Goal: Task Accomplishment & Management: Complete application form

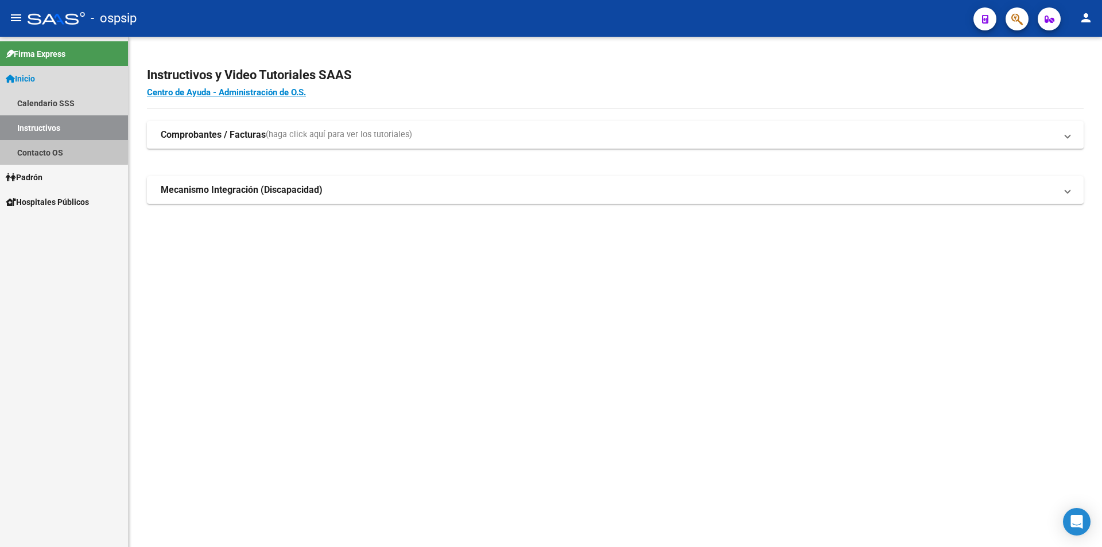
click at [34, 149] on link "Contacto OS" at bounding box center [64, 152] width 128 height 25
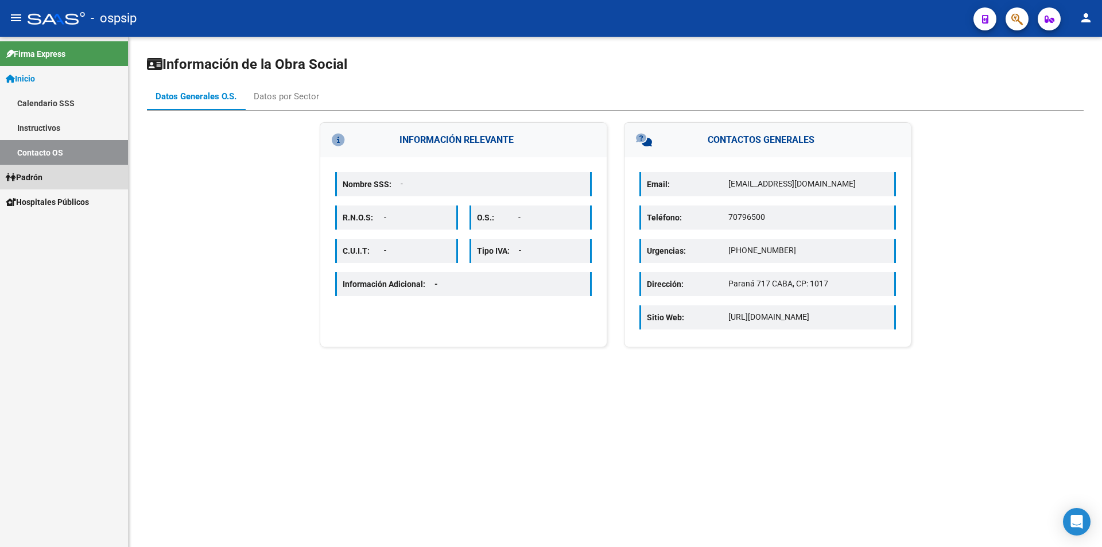
click at [36, 177] on span "Padrón" at bounding box center [24, 177] width 37 height 13
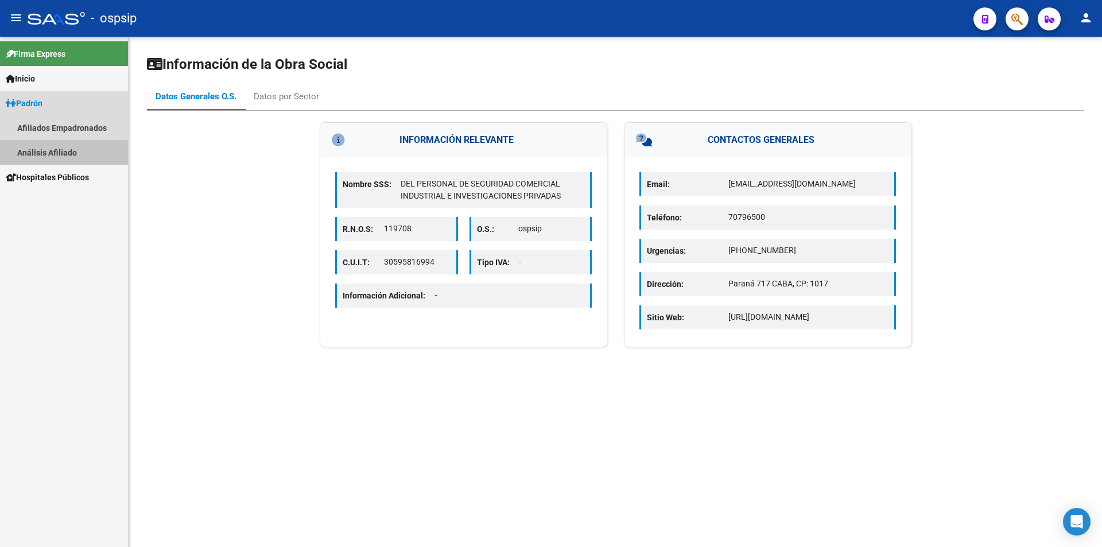
click at [44, 147] on link "Análisis Afiliado" at bounding box center [64, 152] width 128 height 25
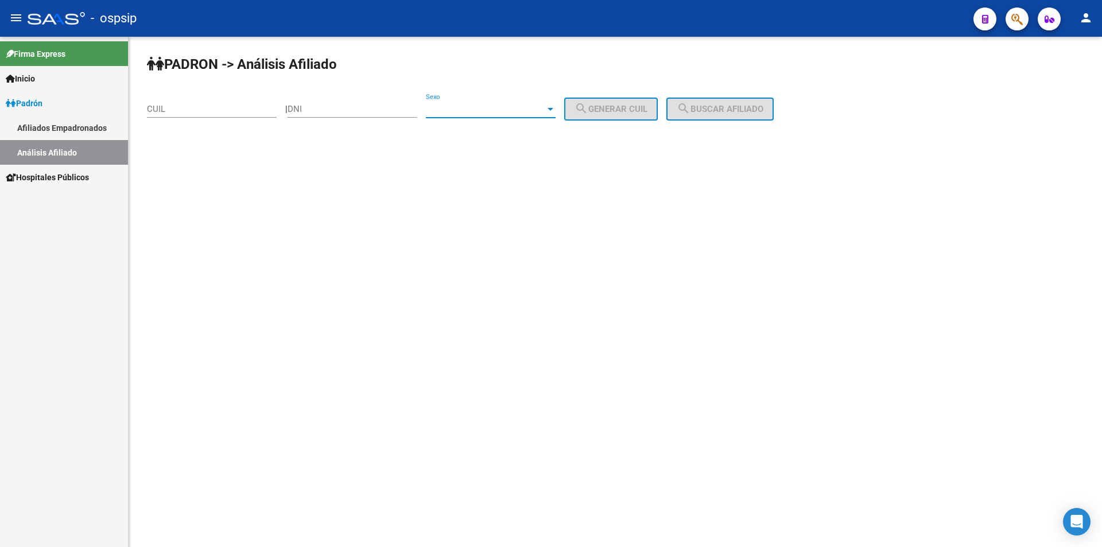
click at [440, 111] on span "Sexo" at bounding box center [485, 109] width 119 height 10
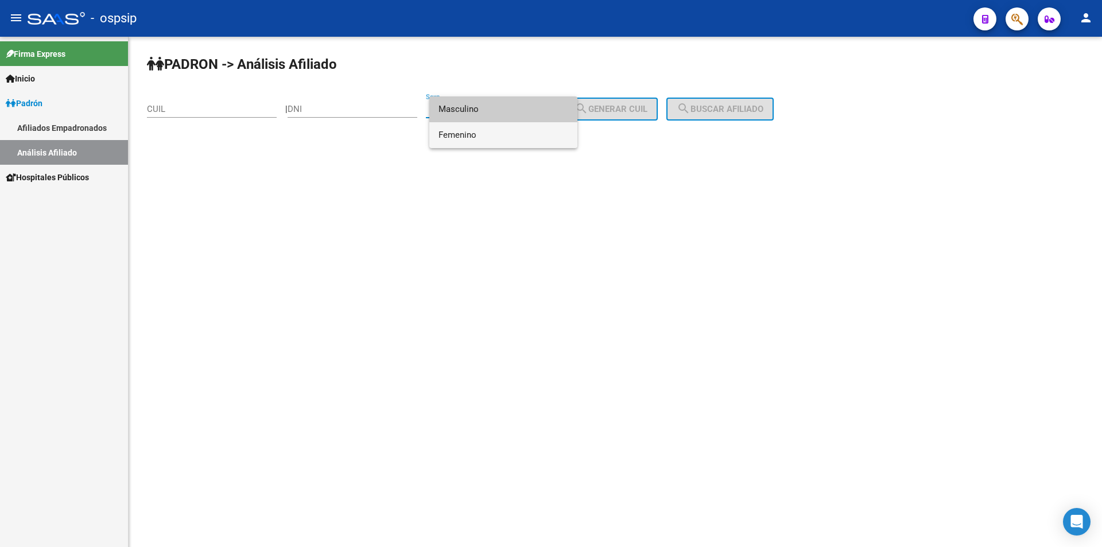
click at [462, 138] on span "Femenino" at bounding box center [504, 135] width 130 height 26
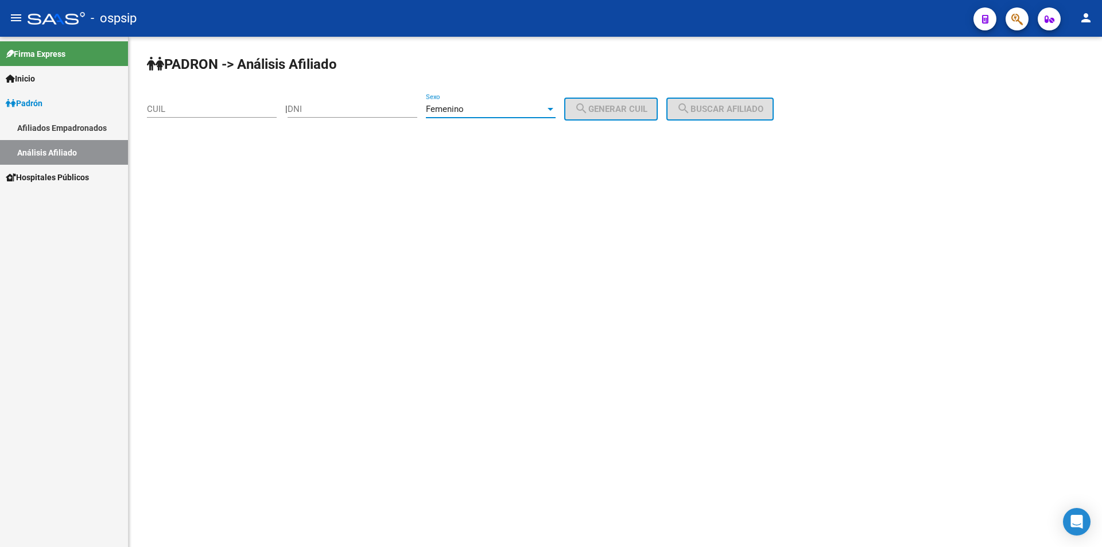
click at [362, 109] on input "DNI" at bounding box center [353, 109] width 130 height 10
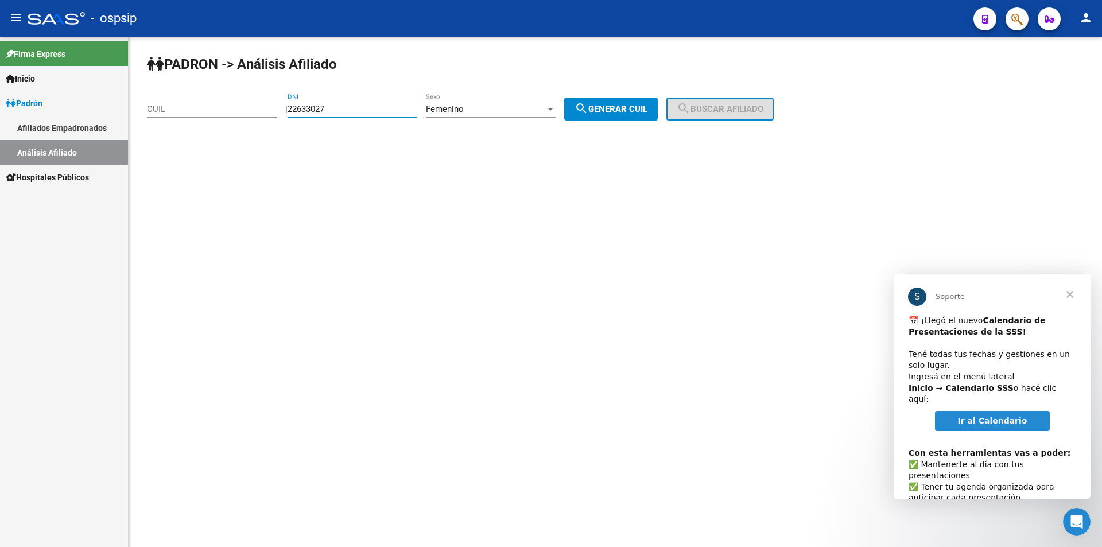
type input "22633027"
click at [628, 102] on button "search Generar CUIL" at bounding box center [611, 109] width 94 height 23
type input "27-22633027-0"
click at [739, 117] on button "search Buscar afiliado" at bounding box center [720, 109] width 107 height 23
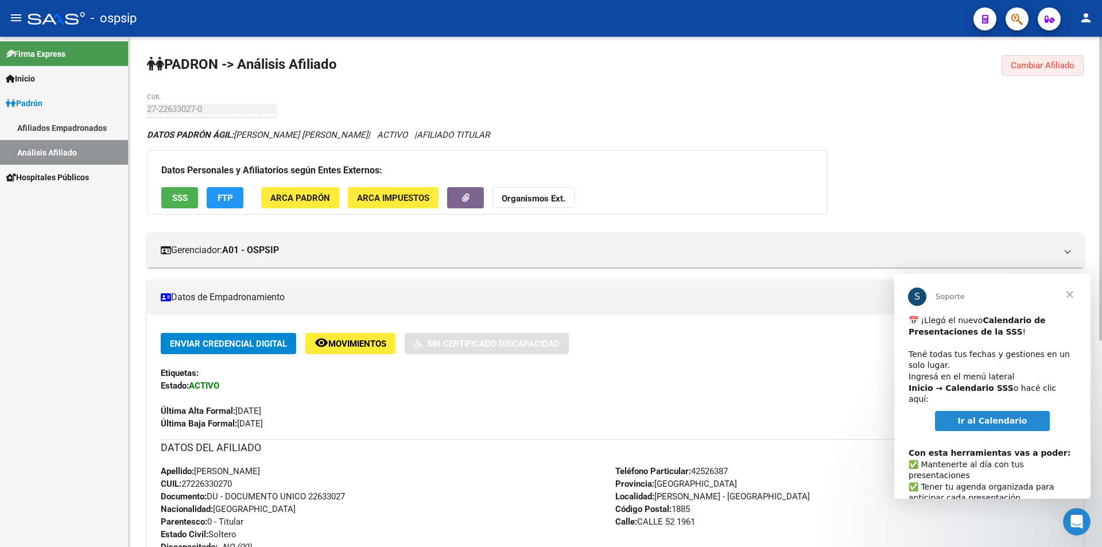
click at [1043, 61] on span "Cambiar Afiliado" at bounding box center [1043, 65] width 64 height 10
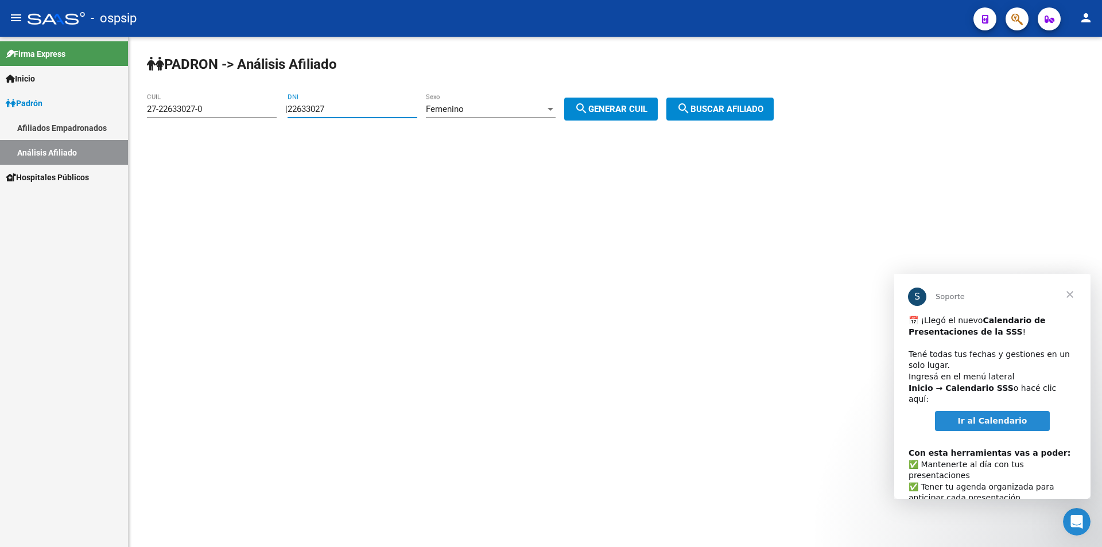
drag, startPoint x: 363, startPoint y: 107, endPoint x: 242, endPoint y: 81, distance: 124.4
click at [216, 104] on app-analisis-afiliado "PADRON -> Análisis Afiliado 27-22633027-0 CUIL | 22633027 DNI Femenino Sexo sea…" at bounding box center [465, 109] width 636 height 10
drag, startPoint x: 232, startPoint y: 109, endPoint x: 74, endPoint y: 113, distance: 157.9
click at [74, 113] on mat-sidenav-container "Firma Express Inicio Calendario SSS Instructivos Contacto OS Padrón Afiliados E…" at bounding box center [551, 292] width 1102 height 510
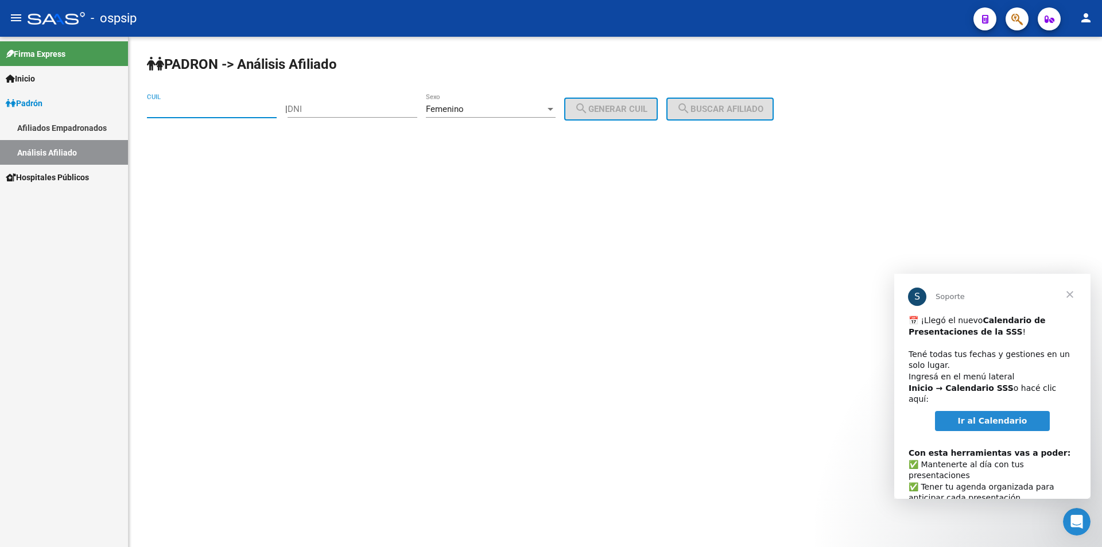
click at [357, 110] on input "DNI" at bounding box center [353, 109] width 130 height 10
click at [490, 116] on div "Femenino Sexo" at bounding box center [491, 105] width 130 height 25
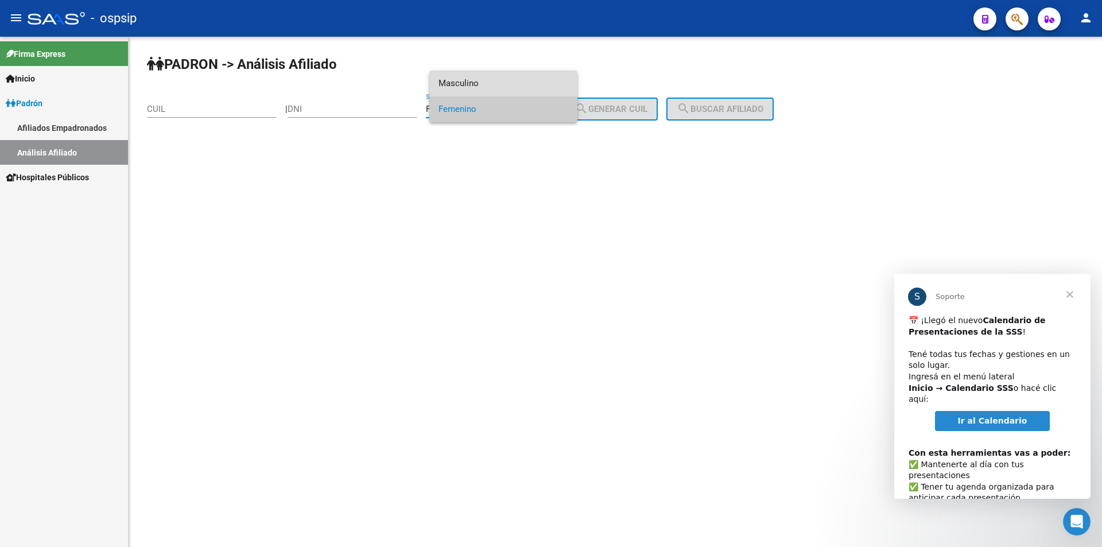
click at [486, 84] on span "Masculino" at bounding box center [504, 84] width 130 height 26
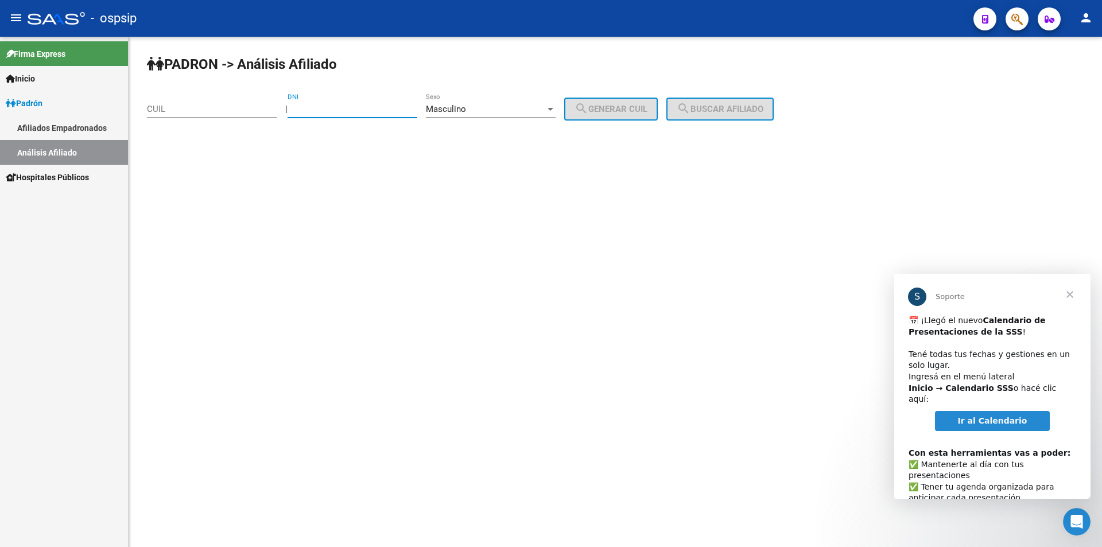
click at [349, 109] on input "DNI" at bounding box center [353, 109] width 130 height 10
type input "96046228"
click at [614, 103] on button "search Generar CUIL" at bounding box center [611, 109] width 94 height 23
type input "23-96046228-9"
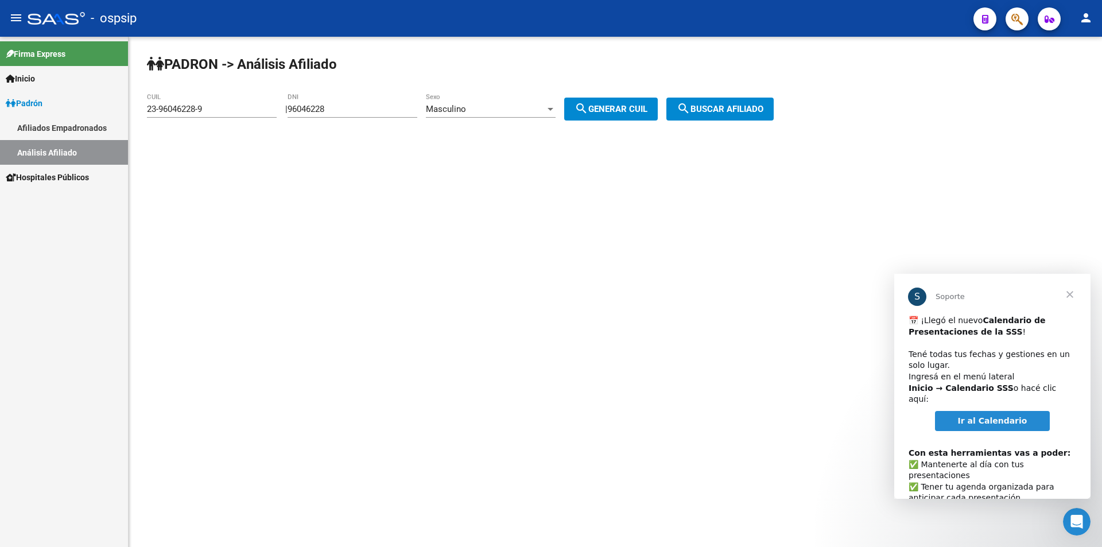
click at [726, 106] on span "search Buscar afiliado" at bounding box center [720, 109] width 87 height 10
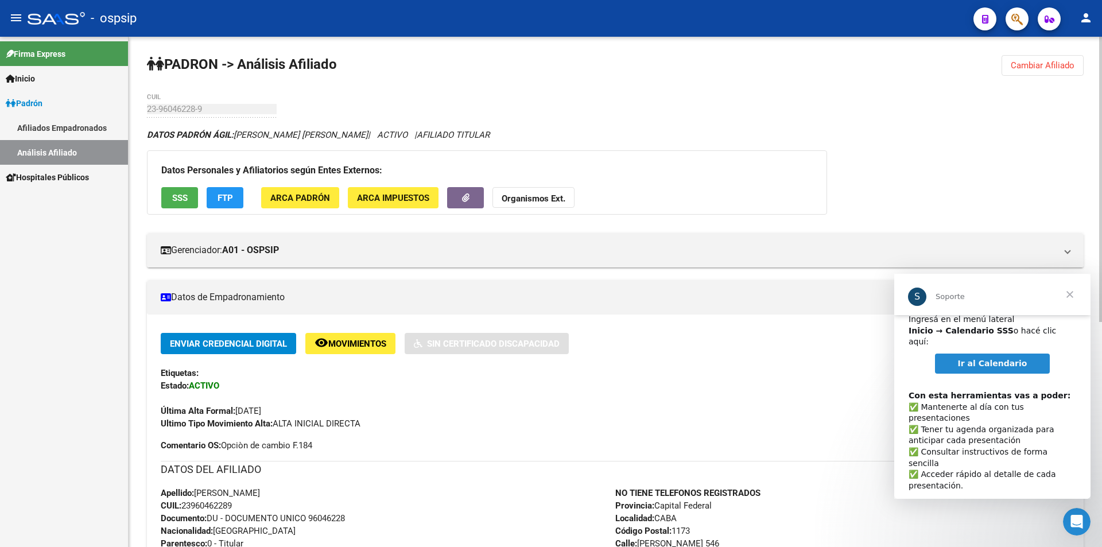
scroll to position [59, 0]
click at [1062, 292] on span "Cerrar" at bounding box center [1070, 294] width 41 height 41
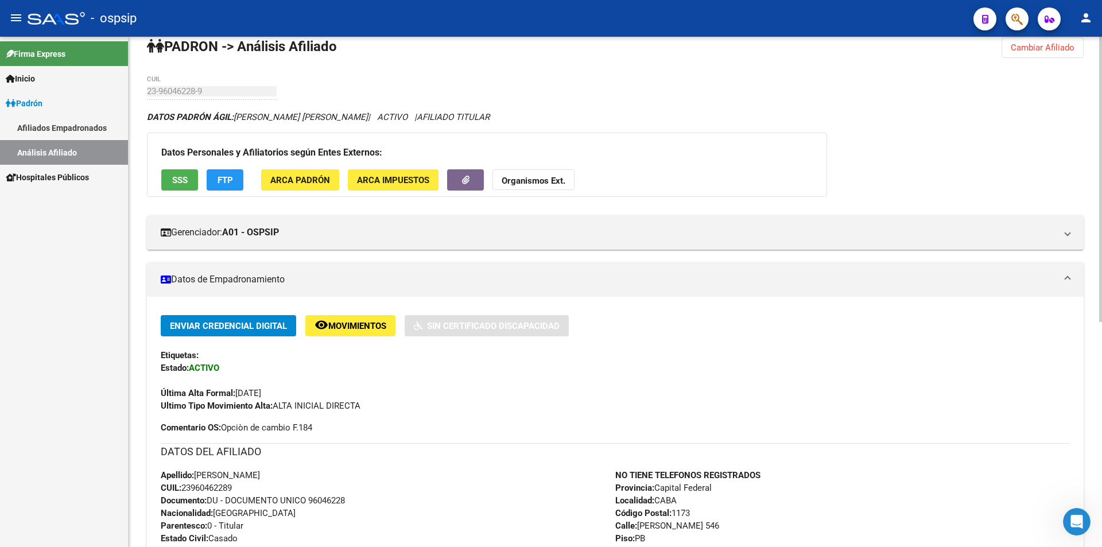
scroll to position [0, 0]
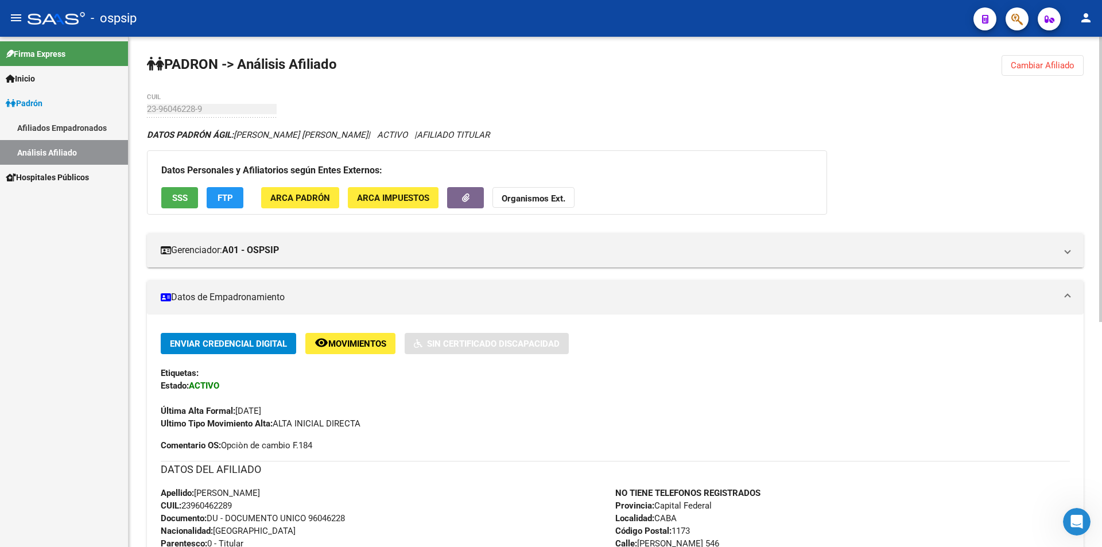
click at [1068, 63] on span "Cambiar Afiliado" at bounding box center [1043, 65] width 64 height 10
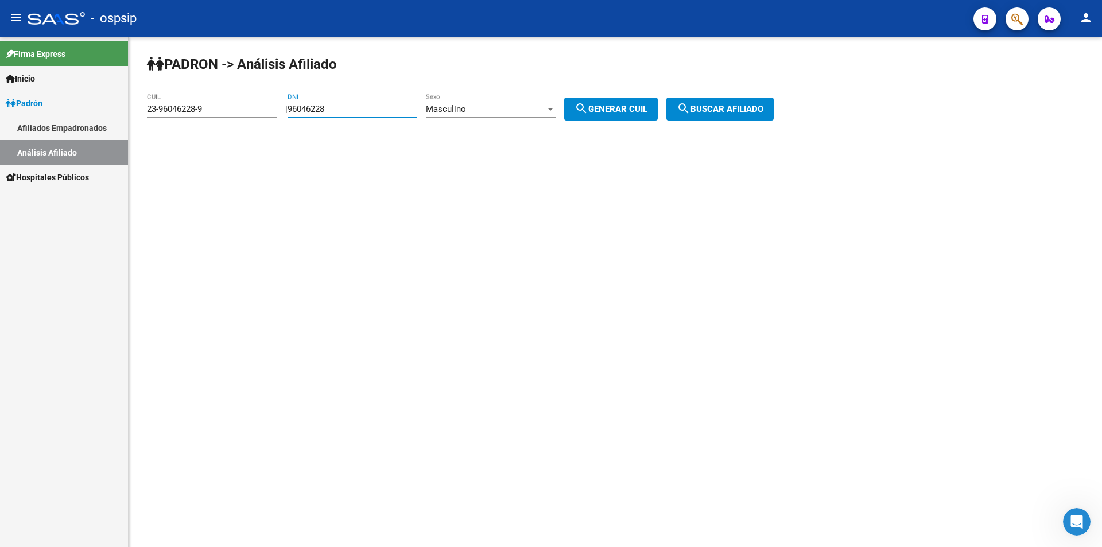
drag, startPoint x: 349, startPoint y: 104, endPoint x: 233, endPoint y: 110, distance: 116.1
click at [240, 108] on app-analisis-afiliado "PADRON -> Análisis Afiliado 23-96046228-9 CUIL | 96046228 DNI Masculino Sexo se…" at bounding box center [465, 109] width 636 height 10
drag, startPoint x: 215, startPoint y: 108, endPoint x: 63, endPoint y: 108, distance: 152.7
click at [63, 109] on mat-sidenav-container "Firma Express Inicio Calendario SSS Instructivos Contacto OS Padrón Afiliados E…" at bounding box center [551, 292] width 1102 height 510
click at [384, 106] on input "DNI" at bounding box center [353, 109] width 130 height 10
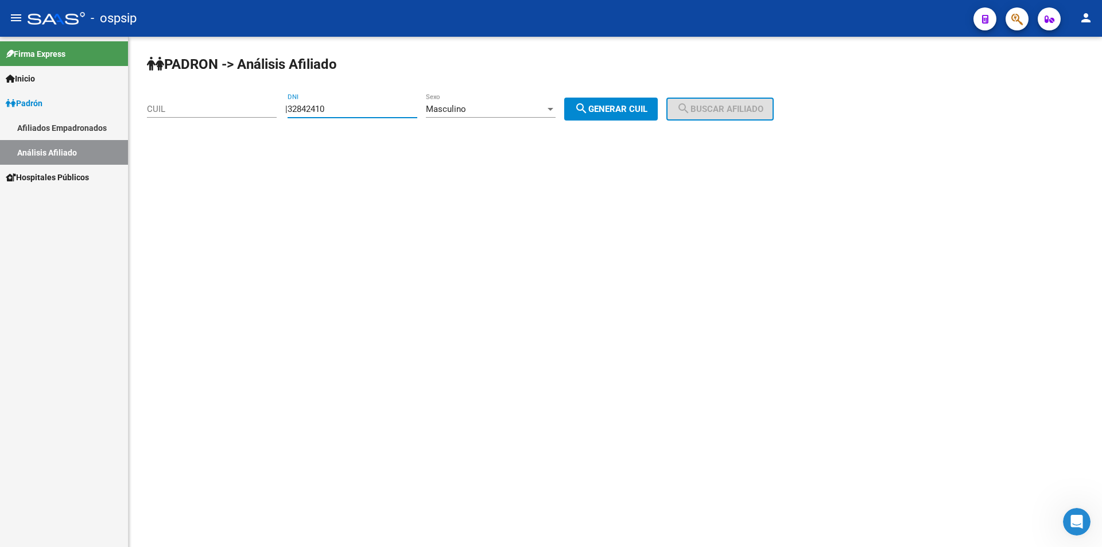
type input "32842410"
click at [623, 114] on span "search Generar CUIL" at bounding box center [611, 109] width 73 height 10
type input "20-32842410-0"
click at [738, 105] on span "search Buscar afiliado" at bounding box center [720, 109] width 87 height 10
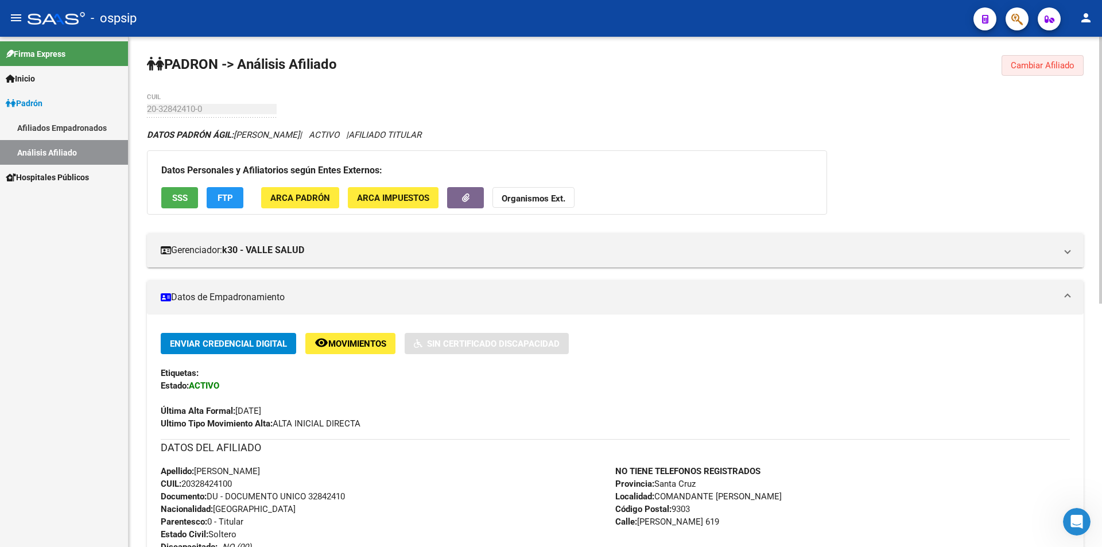
click at [1041, 57] on button "Cambiar Afiliado" at bounding box center [1043, 65] width 82 height 21
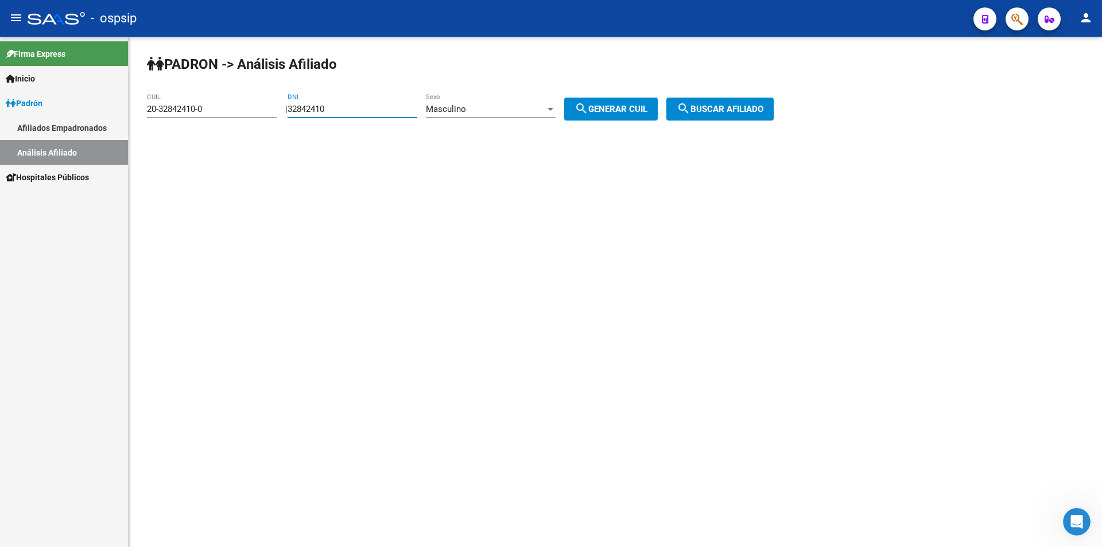
drag, startPoint x: 324, startPoint y: 106, endPoint x: 167, endPoint y: 118, distance: 157.8
click at [167, 114] on app-analisis-afiliado "PADRON -> Análisis Afiliado 20-32842410-0 CUIL | 32842410 DNI Masculino Sexo se…" at bounding box center [465, 109] width 636 height 10
drag, startPoint x: 220, startPoint y: 109, endPoint x: 102, endPoint y: 115, distance: 118.4
click at [98, 116] on mat-sidenav-container "Firma Express Inicio Calendario SSS Instructivos Contacto OS Padrón Afiliados E…" at bounding box center [551, 292] width 1102 height 510
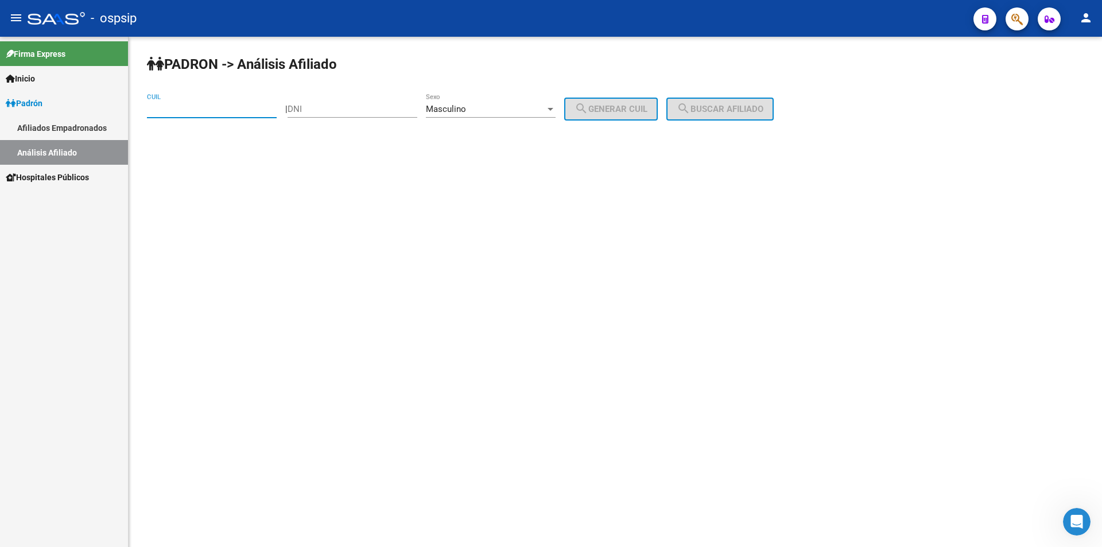
click at [389, 111] on input "DNI" at bounding box center [353, 109] width 130 height 10
type input "14940192"
click at [620, 100] on button "search Generar CUIL" at bounding box center [611, 109] width 94 height 23
type input "20-14940192-0"
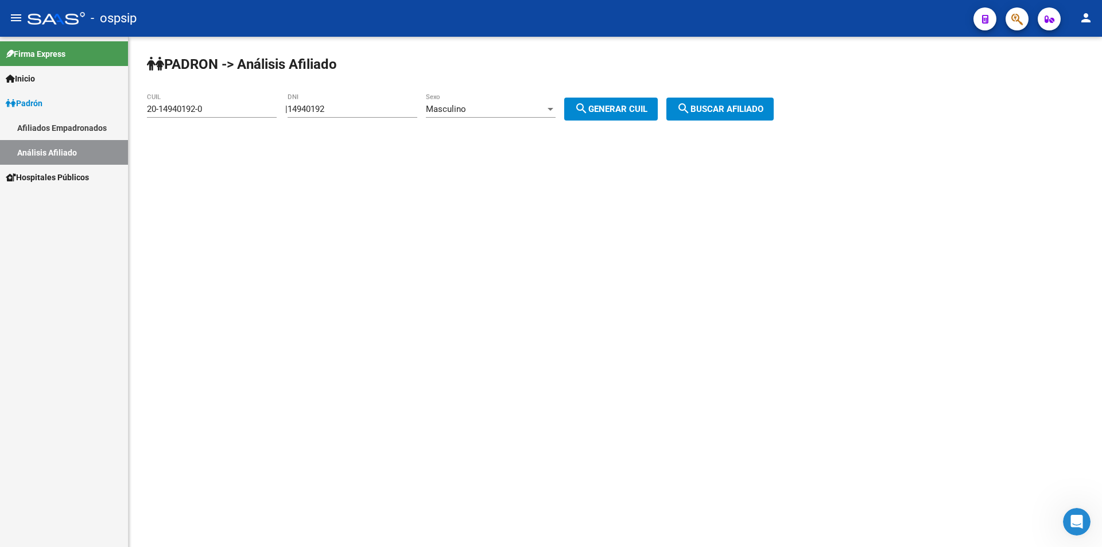
click at [762, 106] on span "search Buscar afiliado" at bounding box center [720, 109] width 87 height 10
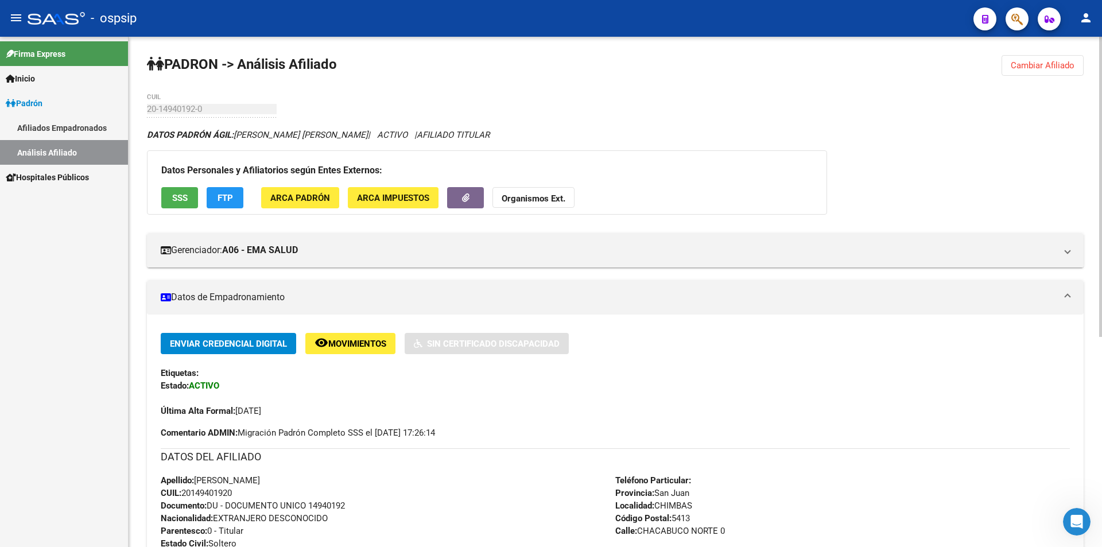
click at [1047, 67] on span "Cambiar Afiliado" at bounding box center [1043, 65] width 64 height 10
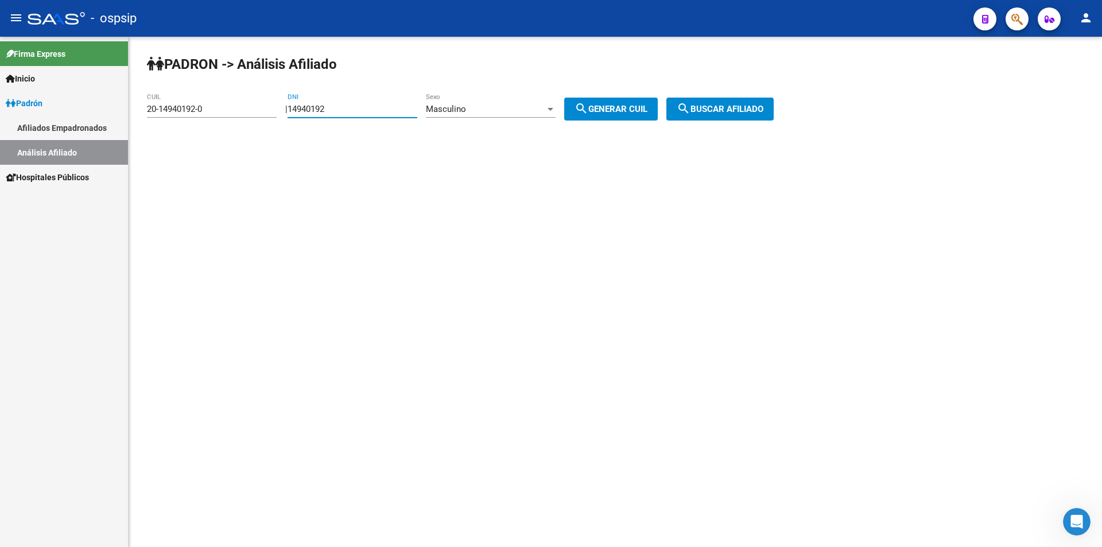
drag, startPoint x: 388, startPoint y: 111, endPoint x: 219, endPoint y: 115, distance: 168.3
click at [219, 114] on app-analisis-afiliado "PADRON -> Análisis Afiliado 20-14940192-0 CUIL | 14940192 DNI Masculino Sexo se…" at bounding box center [465, 109] width 636 height 10
drag, startPoint x: 219, startPoint y: 113, endPoint x: 94, endPoint y: 121, distance: 126.0
click at [94, 122] on mat-sidenav-container "Firma Express Inicio Calendario SSS Instructivos Contacto OS Padrón Afiliados E…" at bounding box center [551, 292] width 1102 height 510
drag, startPoint x: 339, startPoint y: 110, endPoint x: 381, endPoint y: 96, distance: 43.8
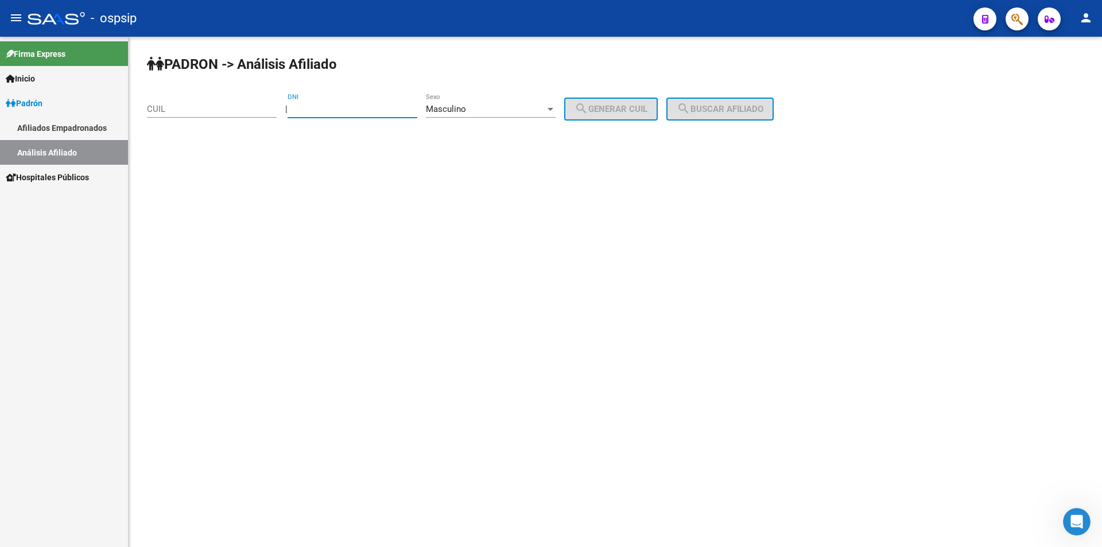
click at [340, 110] on input "DNI" at bounding box center [353, 109] width 130 height 10
type input "2"
type input "52164146"
click at [634, 111] on span "search Generar CUIL" at bounding box center [611, 109] width 73 height 10
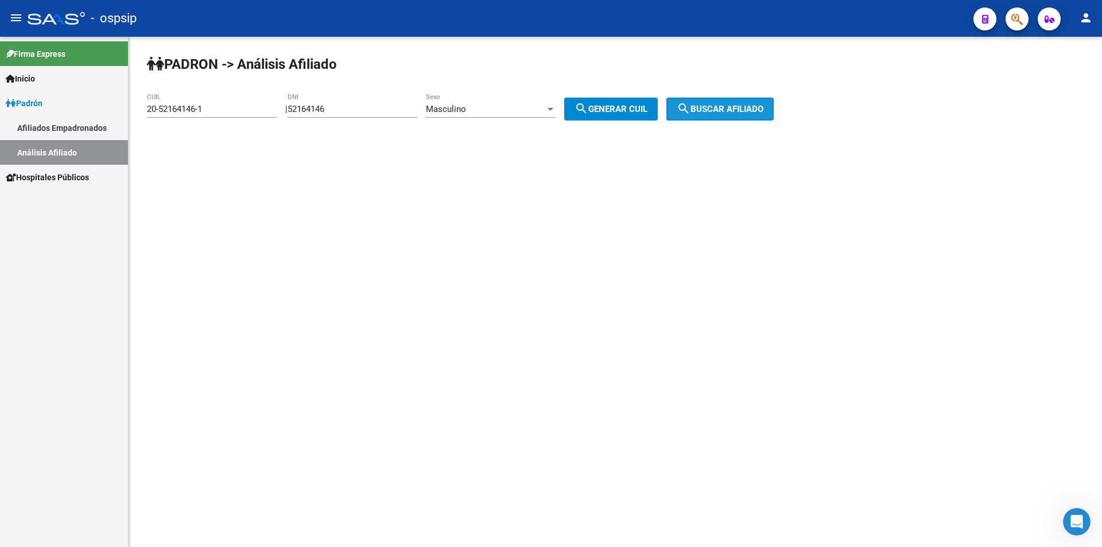
click at [745, 98] on button "search Buscar afiliado" at bounding box center [720, 109] width 107 height 23
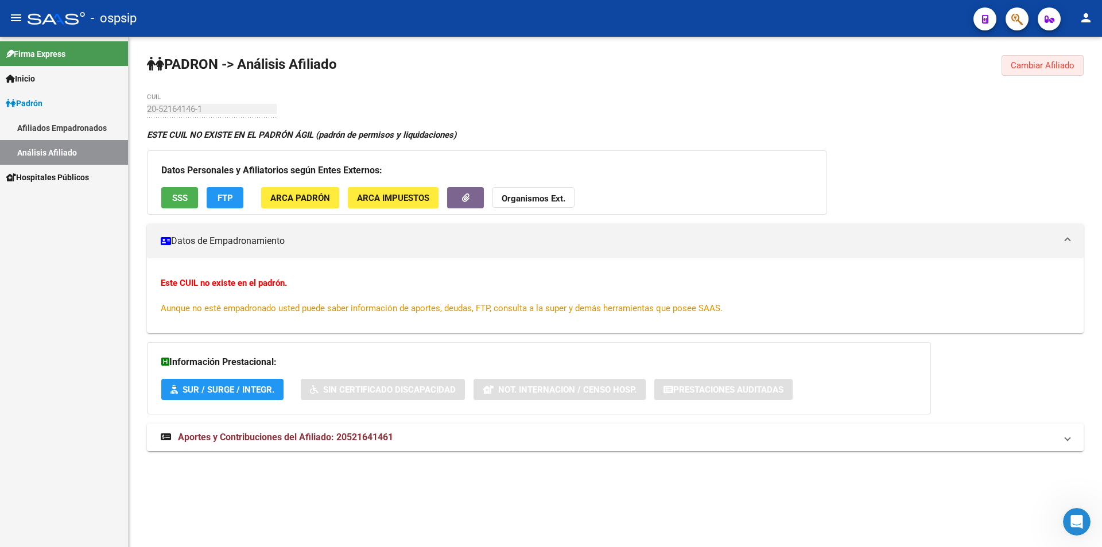
click at [1059, 64] on span "Cambiar Afiliado" at bounding box center [1043, 65] width 64 height 10
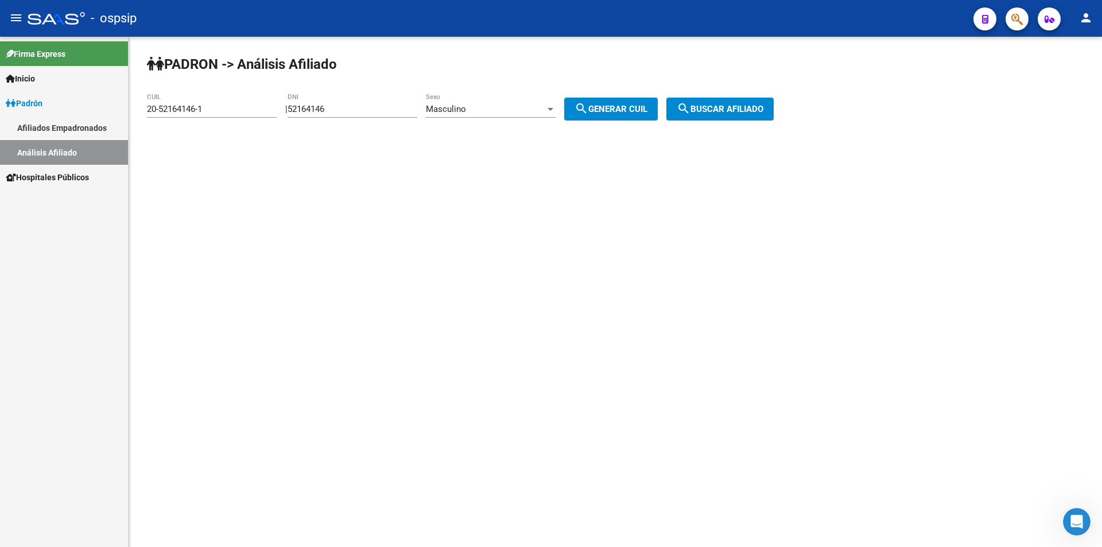
click at [528, 104] on div "Masculino" at bounding box center [485, 109] width 119 height 10
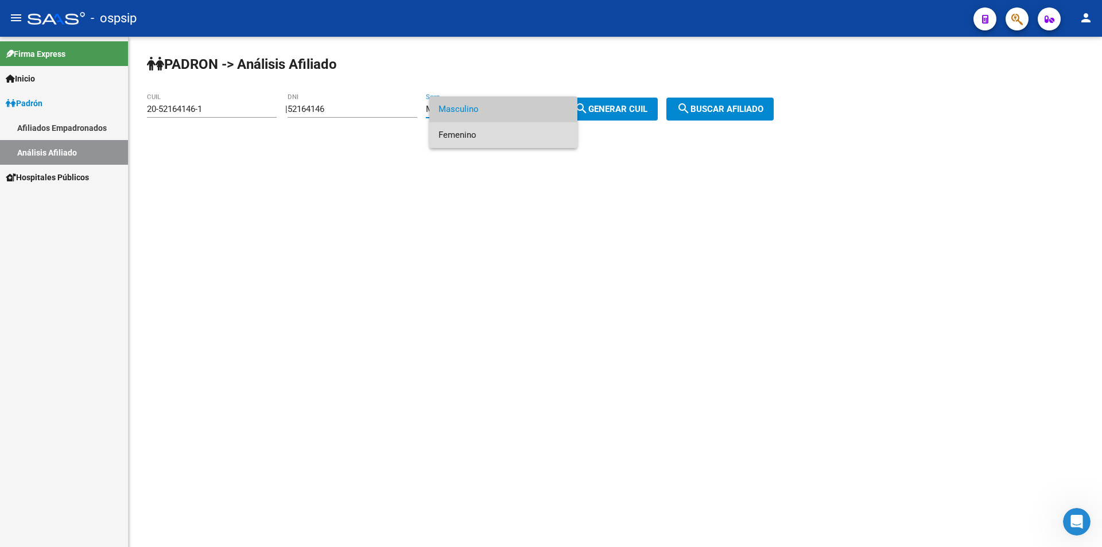
click at [522, 134] on span "Femenino" at bounding box center [504, 135] width 130 height 26
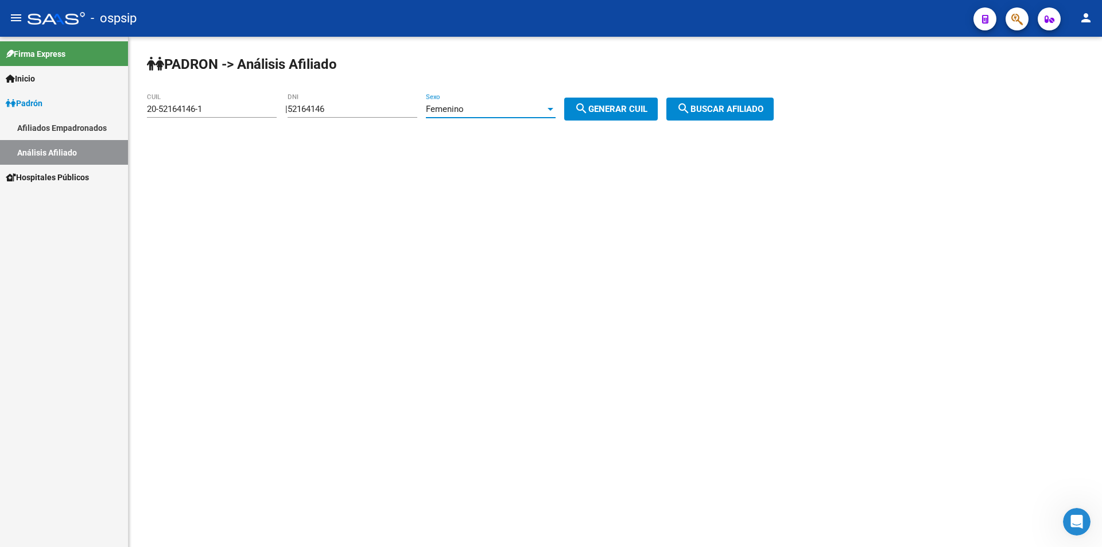
drag, startPoint x: 614, startPoint y: 108, endPoint x: 655, endPoint y: 104, distance: 40.4
click at [614, 107] on span "search Generar CUIL" at bounding box center [611, 109] width 73 height 10
type input "27-52164146-6"
click at [738, 104] on span "search Buscar afiliado" at bounding box center [720, 109] width 87 height 10
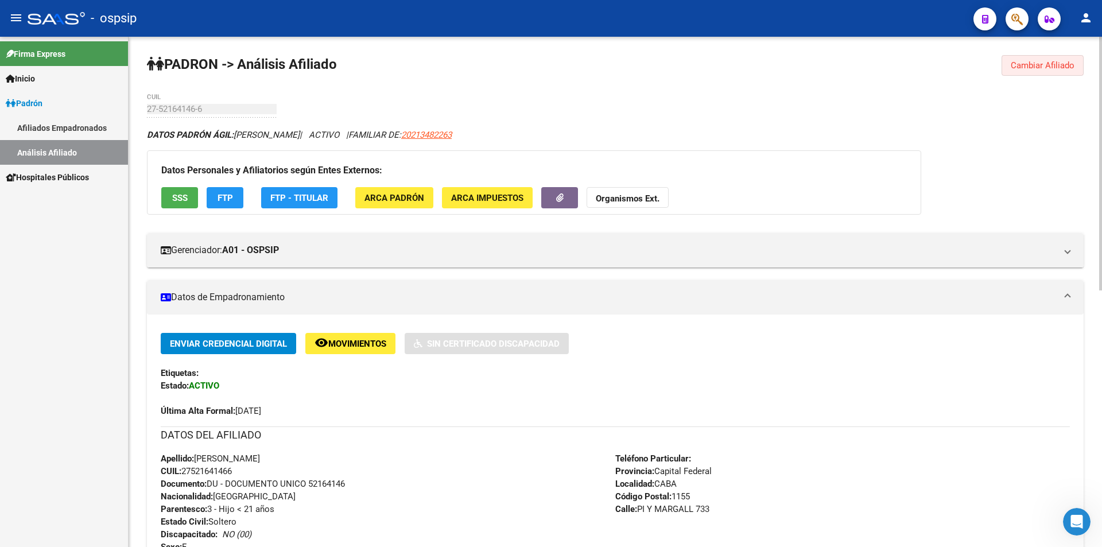
click at [1040, 69] on span "Cambiar Afiliado" at bounding box center [1043, 65] width 64 height 10
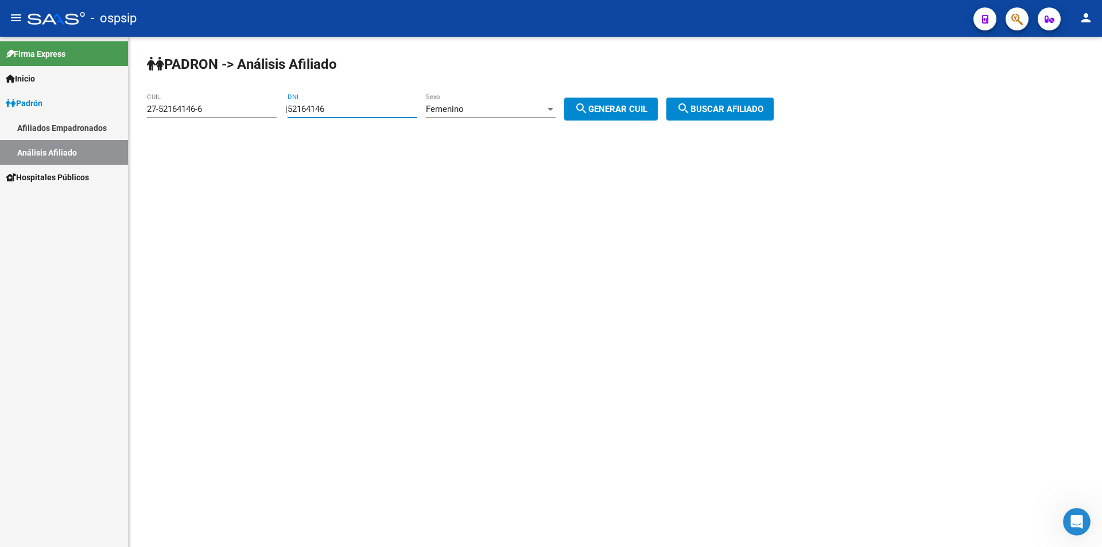
drag, startPoint x: 376, startPoint y: 111, endPoint x: 264, endPoint y: 110, distance: 112.0
click at [264, 110] on app-analisis-afiliado "PADRON -> Análisis Afiliado 27-52164146-6 CUIL | 52164146 DNI Femenino Sexo sea…" at bounding box center [465, 109] width 636 height 10
drag, startPoint x: 241, startPoint y: 107, endPoint x: 82, endPoint y: 107, distance: 159.0
click at [82, 107] on mat-sidenav-container "Firma Express Inicio Calendario SSS Instructivos Contacto OS Padrón Afiliados E…" at bounding box center [551, 292] width 1102 height 510
click at [402, 109] on input "DNI" at bounding box center [353, 109] width 130 height 10
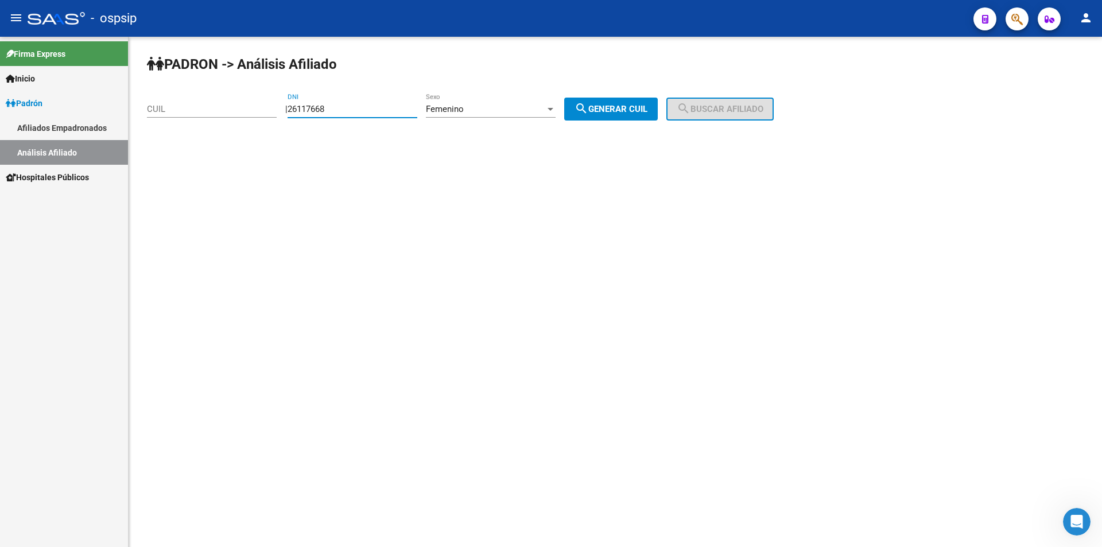
type input "26117668"
click at [648, 106] on span "search Generar CUIL" at bounding box center [611, 109] width 73 height 10
type input "27-26117668-3"
click at [719, 106] on span "search Buscar afiliado" at bounding box center [720, 109] width 87 height 10
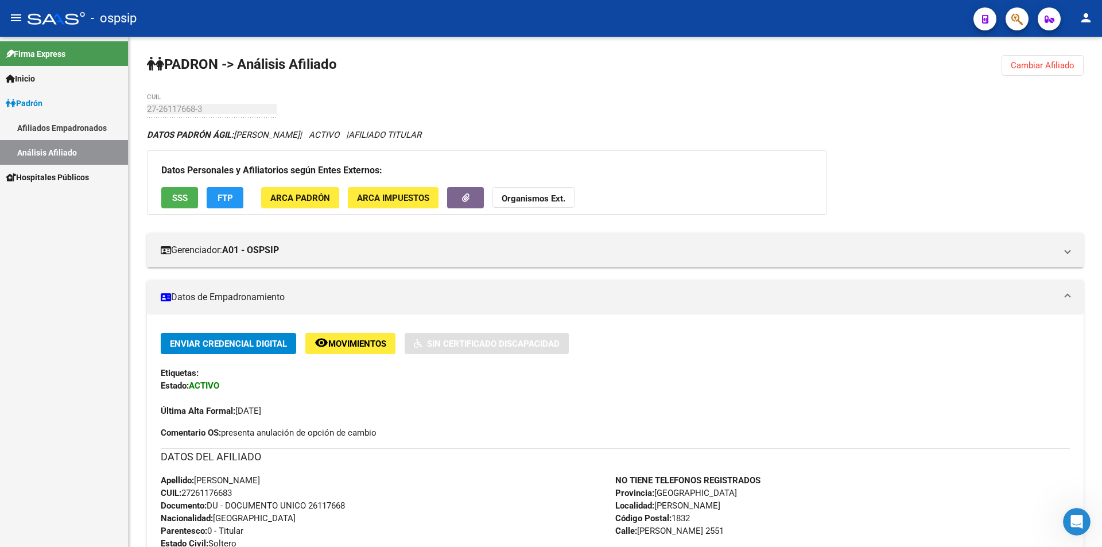
click at [17, 318] on div "Firma Express Inicio Calendario SSS Instructivos Contacto OS Padrón Afiliados E…" at bounding box center [64, 292] width 128 height 510
drag, startPoint x: 666, startPoint y: 112, endPoint x: 842, endPoint y: 104, distance: 176.5
click at [858, 109] on div "PADRON -> Análisis Afiliado Cambiar Afiliado 27-26117668-3 CUIL DATOS PADRÓN ÁG…" at bounding box center [616, 493] width 974 height 913
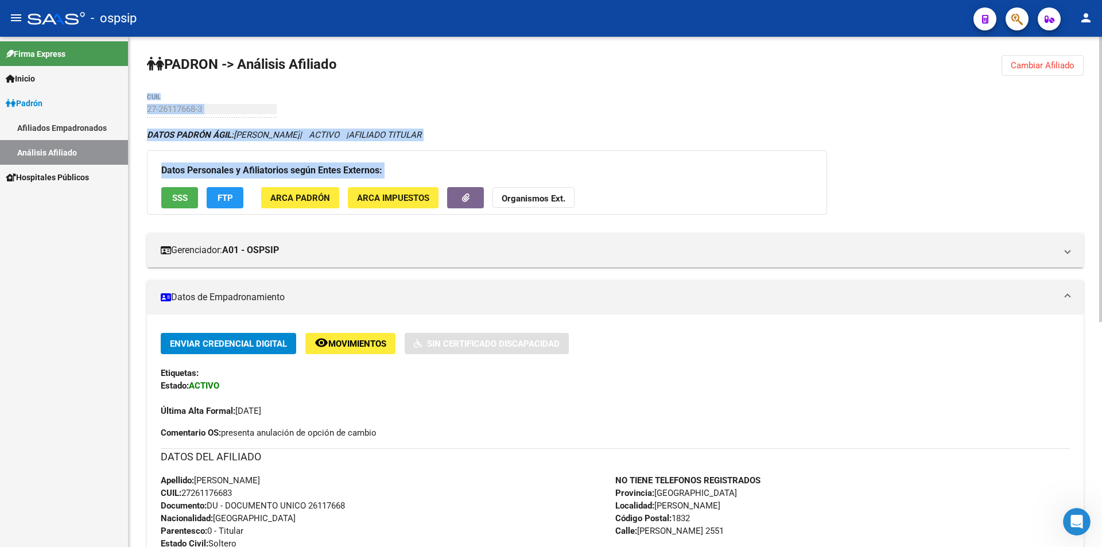
drag, startPoint x: 795, startPoint y: 88, endPoint x: 958, endPoint y: 183, distance: 188.1
click at [958, 184] on div "PADRON -> Análisis Afiliado Cambiar Afiliado 27-26117668-3 CUIL DATOS PADRÓN ÁG…" at bounding box center [616, 493] width 974 height 913
click at [707, 110] on div "PADRON -> Análisis Afiliado Cambiar Afiliado 27-26117668-3 CUIL DATOS PADRÓN ÁG…" at bounding box center [616, 493] width 974 height 913
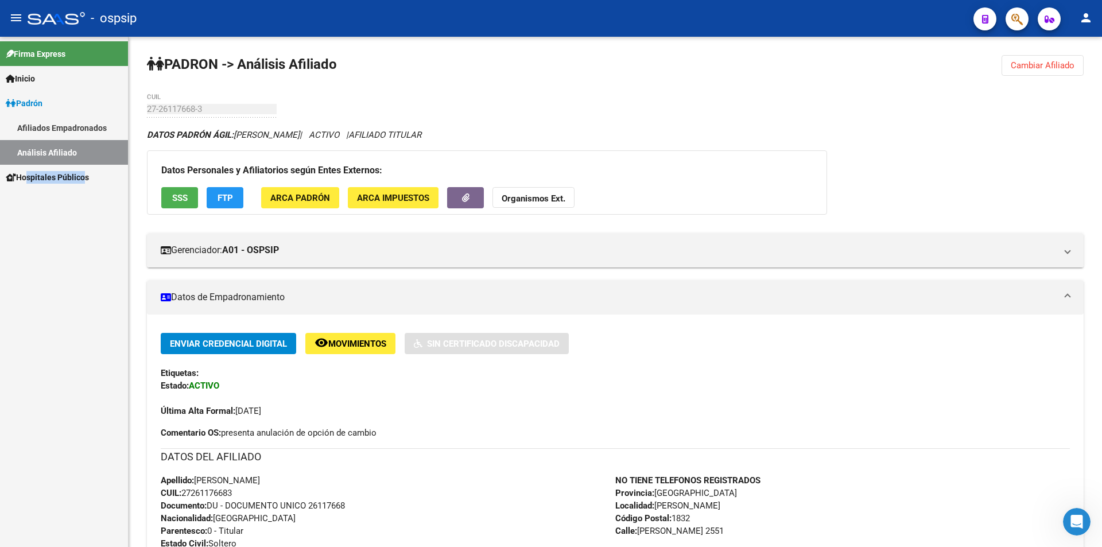
drag, startPoint x: 20, startPoint y: 264, endPoint x: 78, endPoint y: 357, distance: 110.4
click at [78, 359] on div "Firma Express Inicio Calendario SSS Instructivos Contacto OS Padrón Afiliados E…" at bounding box center [64, 292] width 128 height 510
click at [77, 316] on div "Firma Express Inicio Calendario SSS Instructivos Contacto OS Padrón Afiliados E…" at bounding box center [64, 292] width 128 height 510
drag, startPoint x: 31, startPoint y: 226, endPoint x: 58, endPoint y: 354, distance: 130.9
click at [58, 358] on div "Firma Express Inicio Calendario SSS Instructivos Contacto OS Padrón Afiliados E…" at bounding box center [64, 292] width 128 height 510
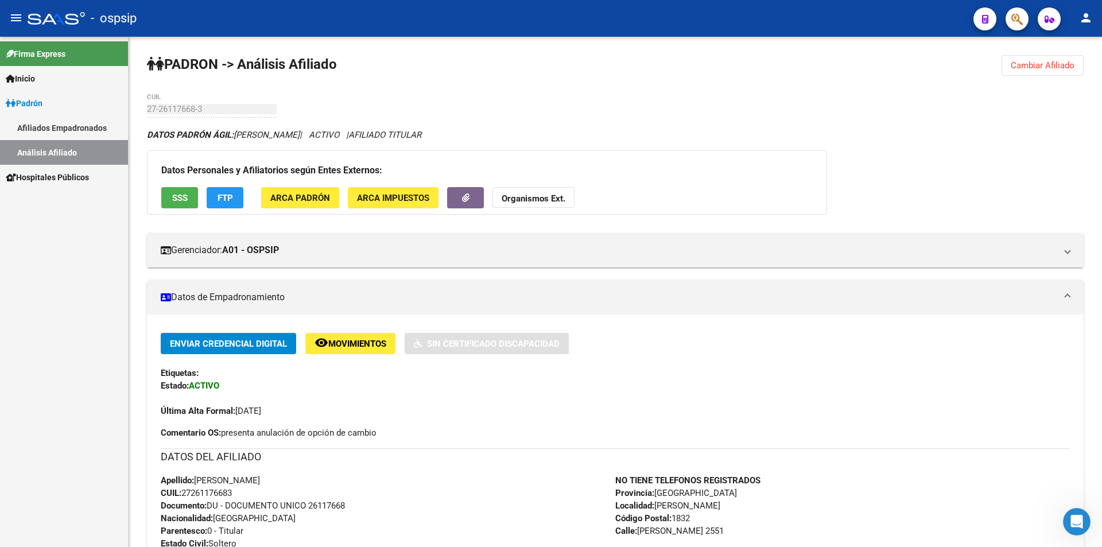
click at [73, 270] on div "Firma Express Inicio Calendario SSS Instructivos Contacto OS Padrón Afiliados E…" at bounding box center [64, 292] width 128 height 510
drag, startPoint x: 42, startPoint y: 222, endPoint x: 63, endPoint y: 304, distance: 84.5
click at [63, 304] on div "Firma Express Inicio Calendario SSS Instructivos Contacto OS Padrón Afiliados E…" at bounding box center [64, 292] width 128 height 510
drag, startPoint x: 1, startPoint y: 223, endPoint x: 71, endPoint y: 343, distance: 138.2
click at [71, 354] on div "Firma Express Inicio Calendario SSS Instructivos Contacto OS Padrón Afiliados E…" at bounding box center [64, 292] width 128 height 510
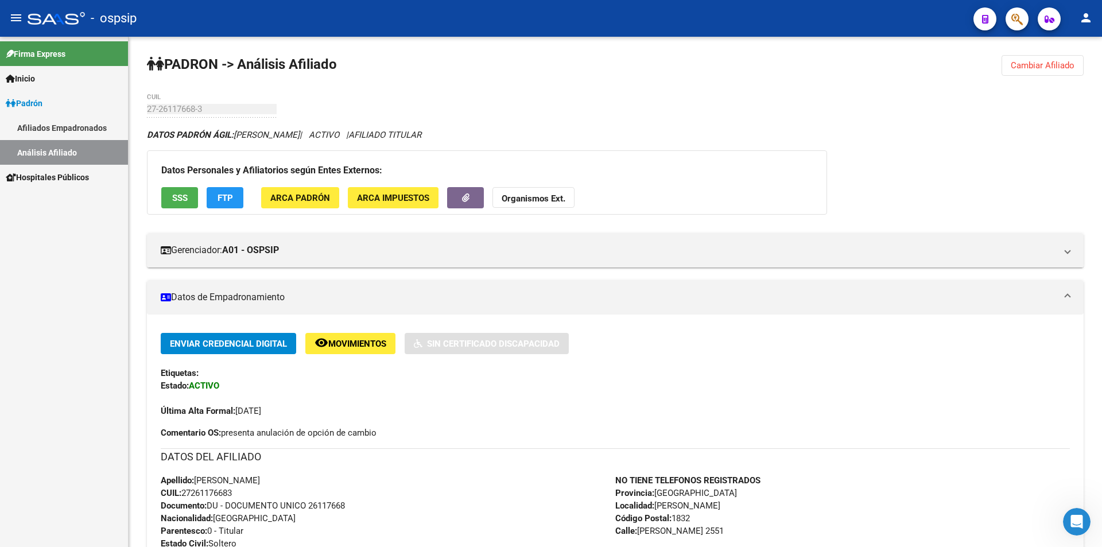
click at [77, 274] on div "Firma Express Inicio Calendario SSS Instructivos Contacto OS Padrón Afiliados E…" at bounding box center [64, 292] width 128 height 510
drag, startPoint x: 21, startPoint y: 236, endPoint x: 57, endPoint y: 338, distance: 107.9
click at [57, 338] on div "Firma Express Inicio Calendario SSS Instructivos Contacto OS Padrón Afiliados E…" at bounding box center [64, 292] width 128 height 510
click at [79, 273] on div "Firma Express Inicio Calendario SSS Instructivos Contacto OS Padrón Afiliados E…" at bounding box center [64, 292] width 128 height 510
click at [109, 187] on link "Hospitales Públicos" at bounding box center [64, 177] width 128 height 25
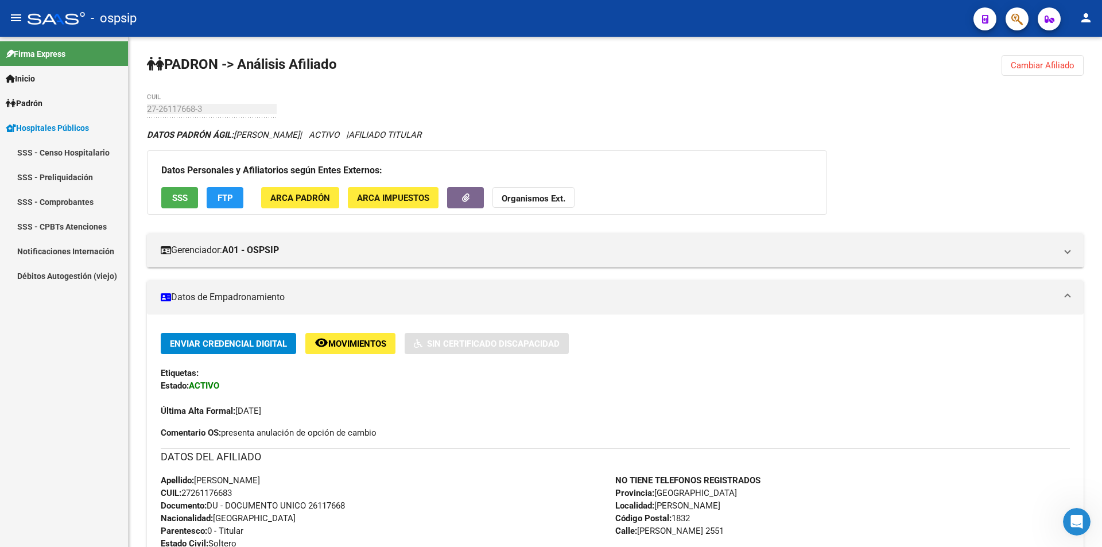
click at [41, 338] on div "Firma Express Inicio Calendario SSS Instructivos Contacto OS Padrón Afiliados E…" at bounding box center [64, 292] width 128 height 510
click at [58, 361] on div "Firma Express Inicio Calendario SSS Instructivos Contacto OS Padrón Afiliados E…" at bounding box center [64, 292] width 128 height 510
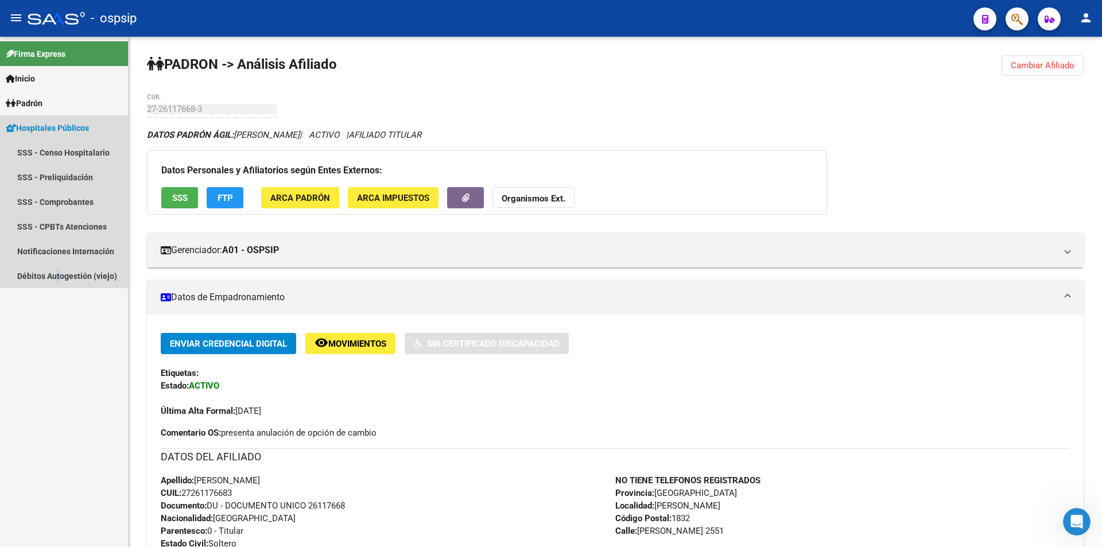
click at [86, 125] on span "Hospitales Públicos" at bounding box center [47, 128] width 83 height 13
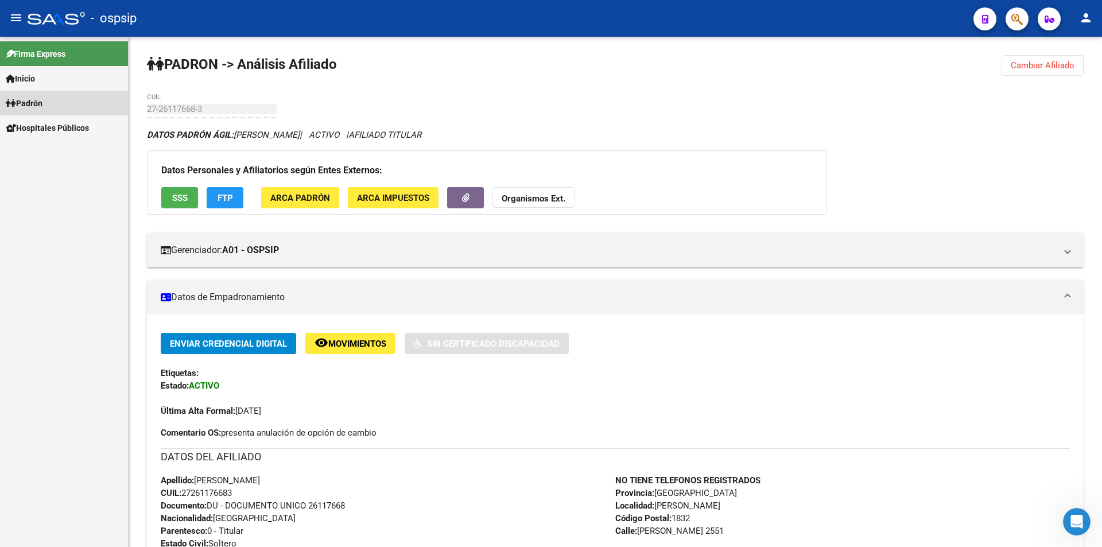
click at [53, 98] on link "Padrón" at bounding box center [64, 103] width 128 height 25
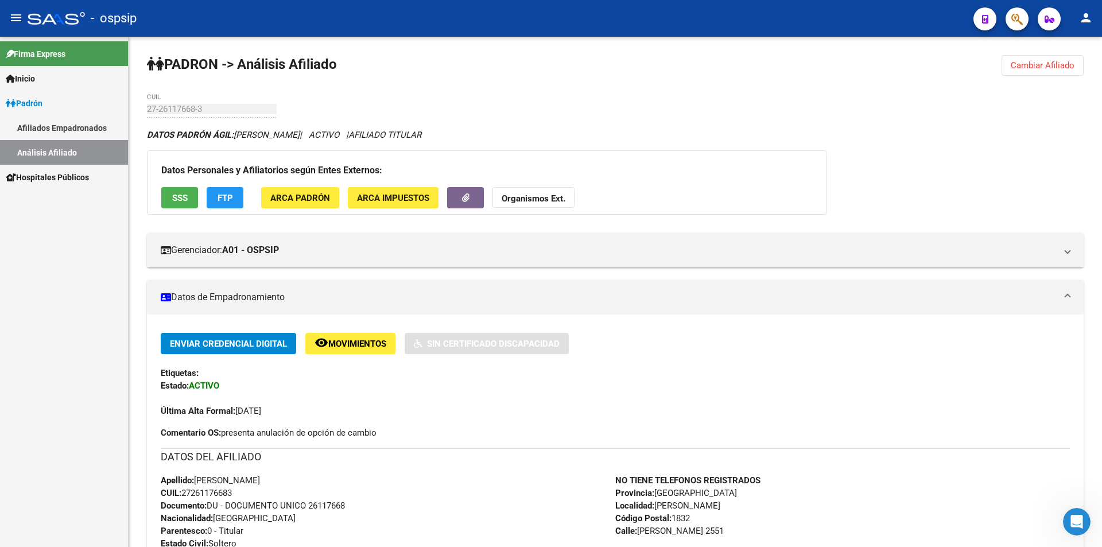
click at [75, 150] on link "Análisis Afiliado" at bounding box center [64, 152] width 128 height 25
click at [74, 275] on div "Firma Express Inicio Calendario SSS Instructivos Contacto OS Padrón Afiliados E…" at bounding box center [64, 292] width 128 height 510
click at [958, 150] on div "DATOS PADRÓN ÁGIL: [PERSON_NAME] | ACTIVO | AFILIADO TITULAR Datos Personales y…" at bounding box center [615, 526] width 937 height 794
drag, startPoint x: 602, startPoint y: 84, endPoint x: 838, endPoint y: 86, distance: 235.4
click at [854, 84] on div "PADRON -> Análisis Afiliado Cambiar Afiliado 27-26117668-3 CUIL DATOS PADRÓN ÁG…" at bounding box center [616, 493] width 974 height 913
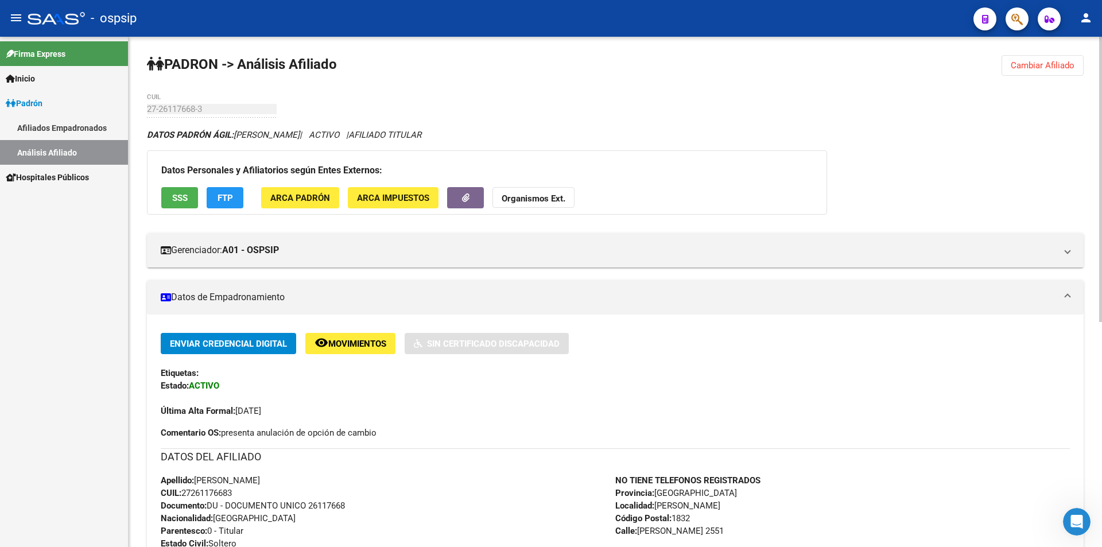
click at [740, 113] on div "PADRON -> Análisis Afiliado Cambiar Afiliado 27-26117668-3 CUIL DATOS PADRÓN ÁG…" at bounding box center [616, 493] width 974 height 913
click at [1020, 65] on span "Cambiar Afiliado" at bounding box center [1043, 65] width 64 height 10
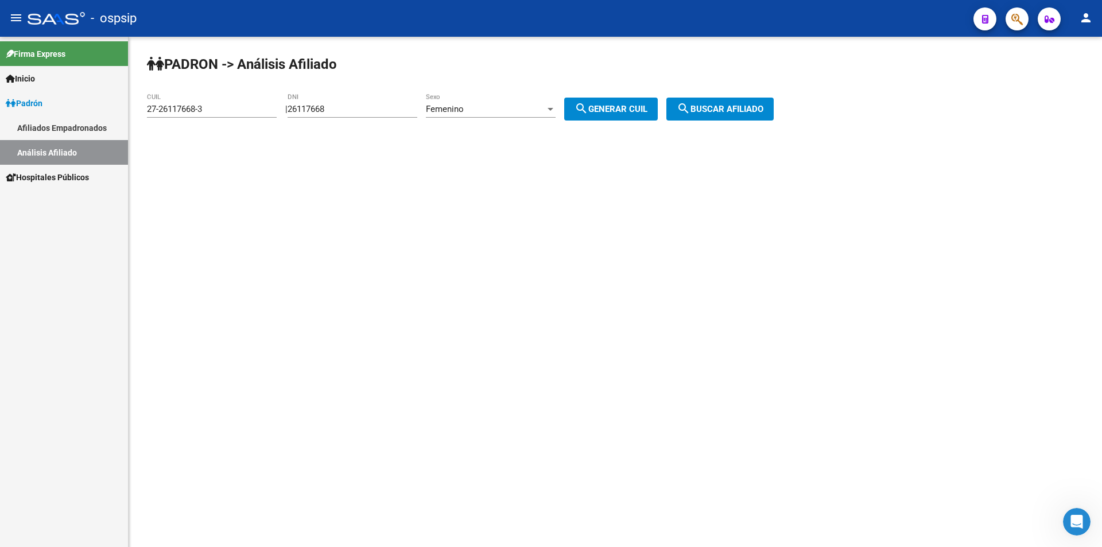
click at [722, 108] on span "search Buscar afiliado" at bounding box center [720, 109] width 87 height 10
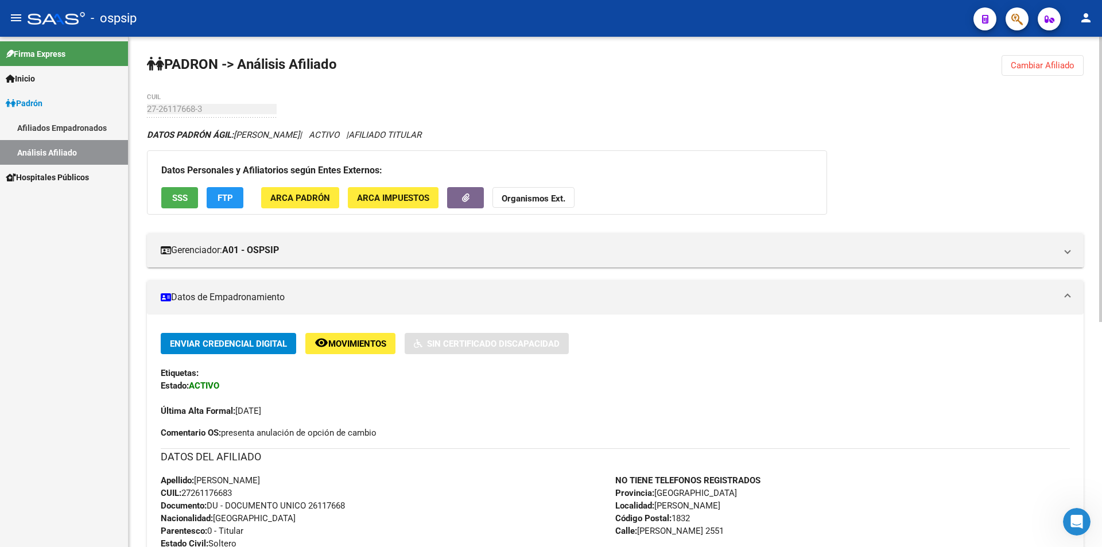
click at [482, 77] on div "PADRON -> Análisis Afiliado Cambiar Afiliado 27-26117668-3 CUIL DATOS PADRÓN ÁG…" at bounding box center [616, 493] width 974 height 913
click at [1056, 61] on span "Cambiar Afiliado" at bounding box center [1043, 65] width 64 height 10
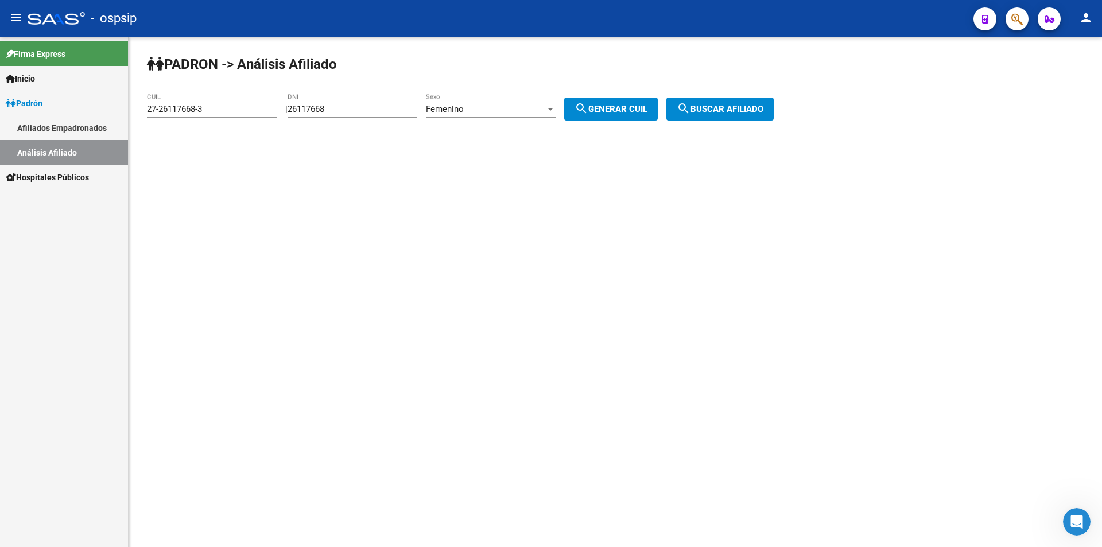
drag, startPoint x: 380, startPoint y: 103, endPoint x: 287, endPoint y: 103, distance: 93.0
click at [287, 103] on div "PADRON -> Análisis Afiliado 27-26117668-3 CUIL | 26117668 DNI Femenino Sexo sea…" at bounding box center [616, 97] width 974 height 121
click at [343, 103] on div "26117668 DNI" at bounding box center [353, 105] width 130 height 25
drag, startPoint x: 351, startPoint y: 108, endPoint x: 269, endPoint y: 90, distance: 84.6
click at [270, 90] on div "PADRON -> Análisis Afiliado 27-26117668-3 CUIL | 26117668 DNI Femenino Sexo sea…" at bounding box center [616, 97] width 974 height 121
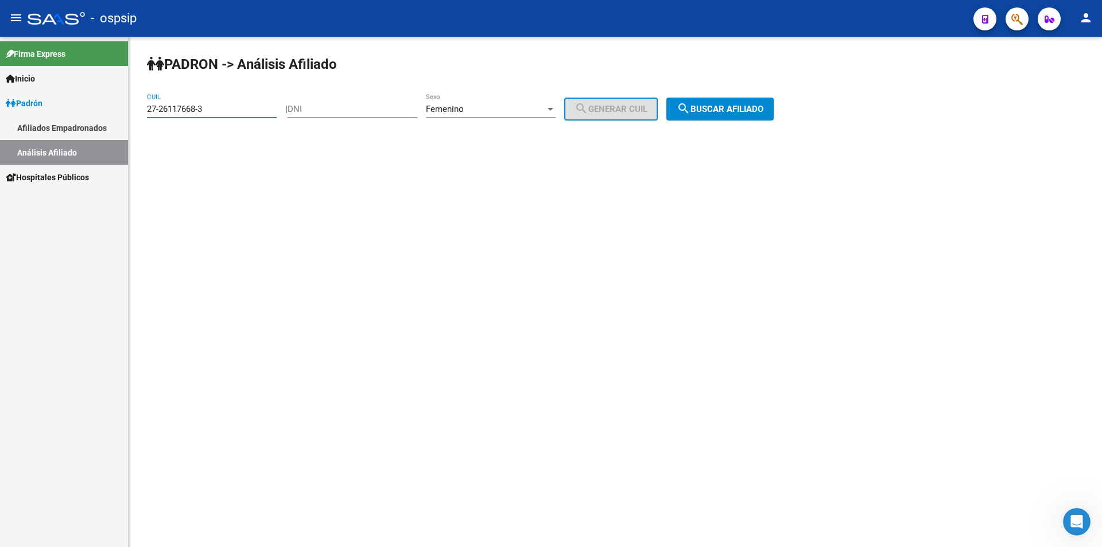
drag, startPoint x: 230, startPoint y: 106, endPoint x: 80, endPoint y: 111, distance: 150.5
click at [78, 112] on mat-sidenav-container "Firma Express Inicio Calendario SSS Instructivos Contacto OS Padrón Afiliados E…" at bounding box center [551, 292] width 1102 height 510
click at [489, 109] on div "Femenino" at bounding box center [485, 109] width 119 height 10
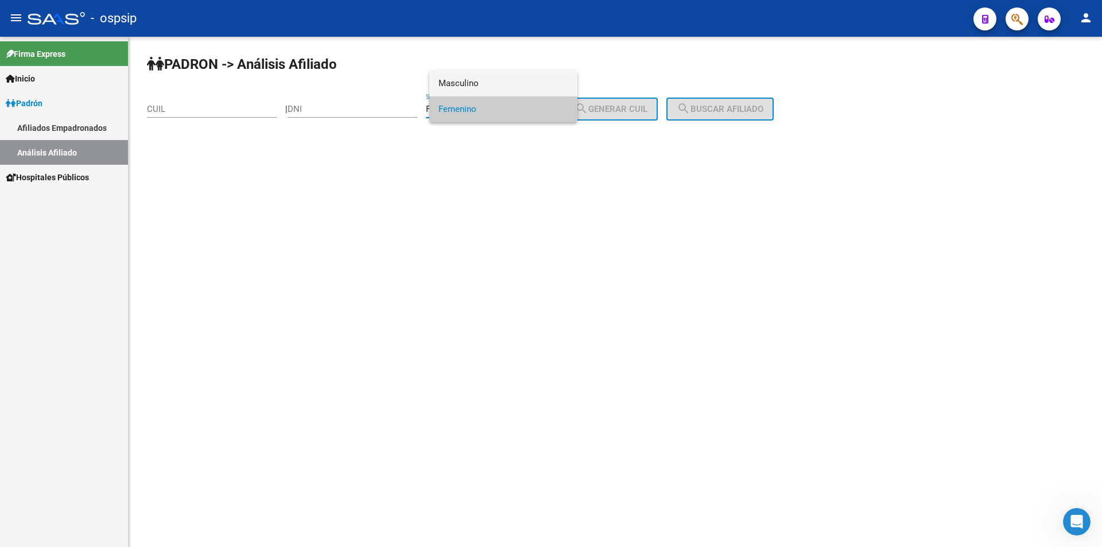
drag, startPoint x: 483, startPoint y: 78, endPoint x: 479, endPoint y: 87, distance: 9.3
click at [483, 79] on span "Masculino" at bounding box center [504, 84] width 130 height 26
click at [356, 106] on input "DNI" at bounding box center [353, 109] width 130 height 10
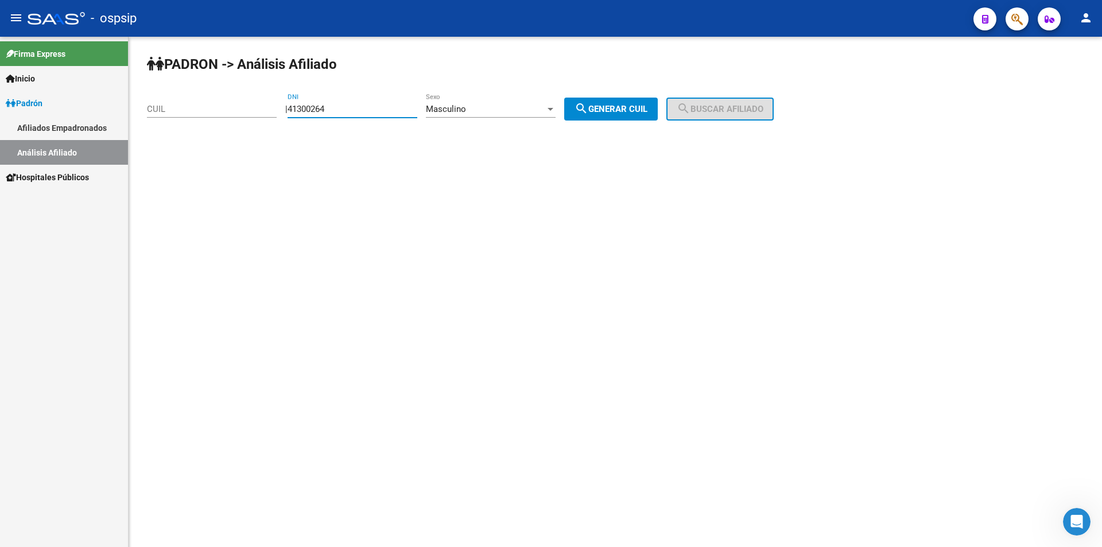
type input "41300264"
click at [648, 111] on span "search Generar CUIL" at bounding box center [611, 109] width 73 height 10
type input "20-41300264-9"
click at [711, 99] on button "search Buscar afiliado" at bounding box center [720, 109] width 107 height 23
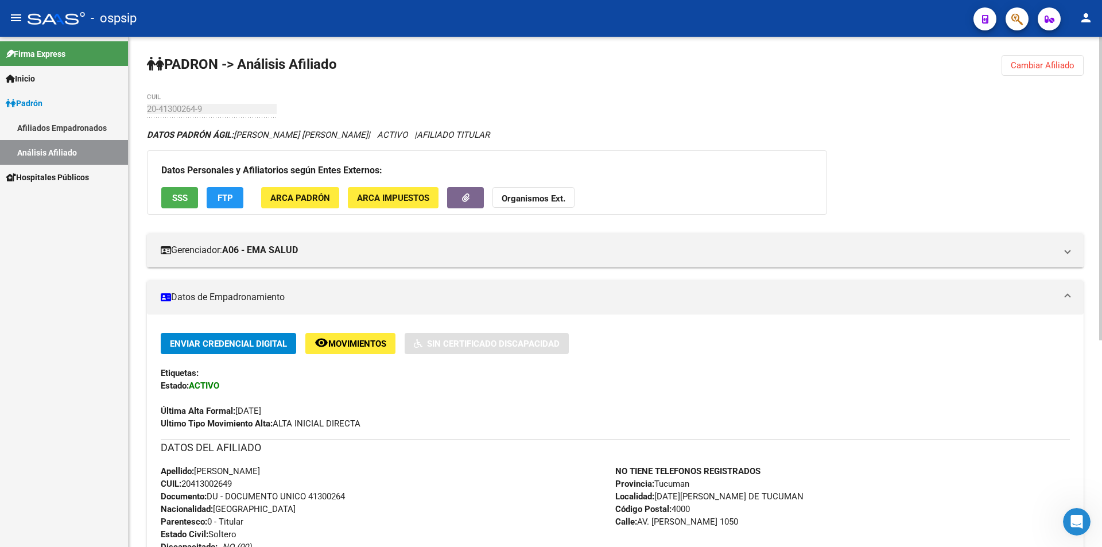
click at [1018, 71] on button "Cambiar Afiliado" at bounding box center [1043, 65] width 82 height 21
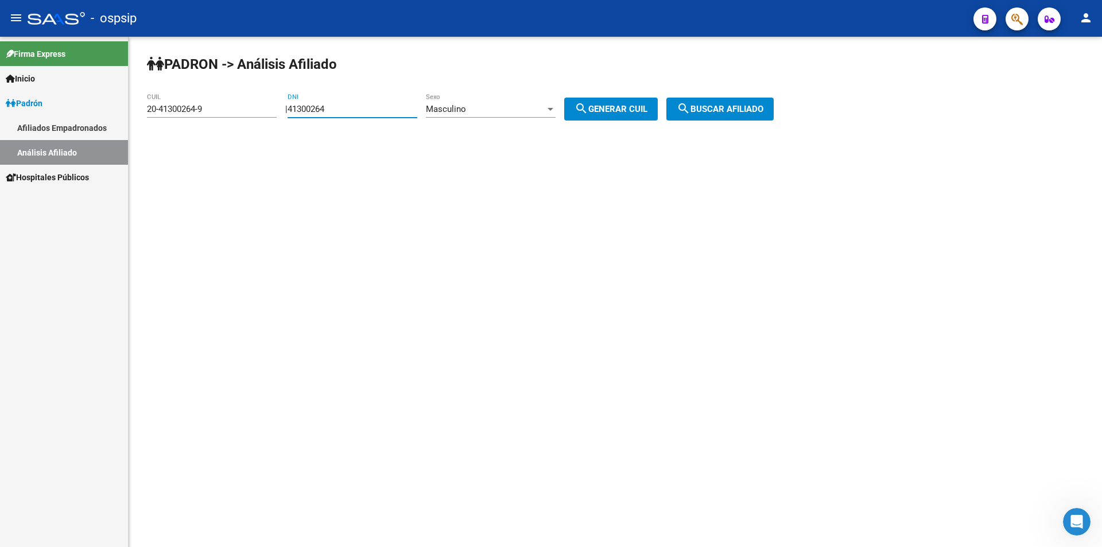
drag, startPoint x: 378, startPoint y: 106, endPoint x: 192, endPoint y: 115, distance: 186.3
click at [195, 114] on app-analisis-afiliado "PADRON -> Análisis Afiliado 20-41300264-9 CUIL | 41300264 DNI Masculino Sexo se…" at bounding box center [465, 109] width 636 height 10
type input "39911467"
drag, startPoint x: 219, startPoint y: 99, endPoint x: 188, endPoint y: 104, distance: 30.9
click at [188, 104] on div "20-41300264-9 CUIL" at bounding box center [212, 105] width 130 height 25
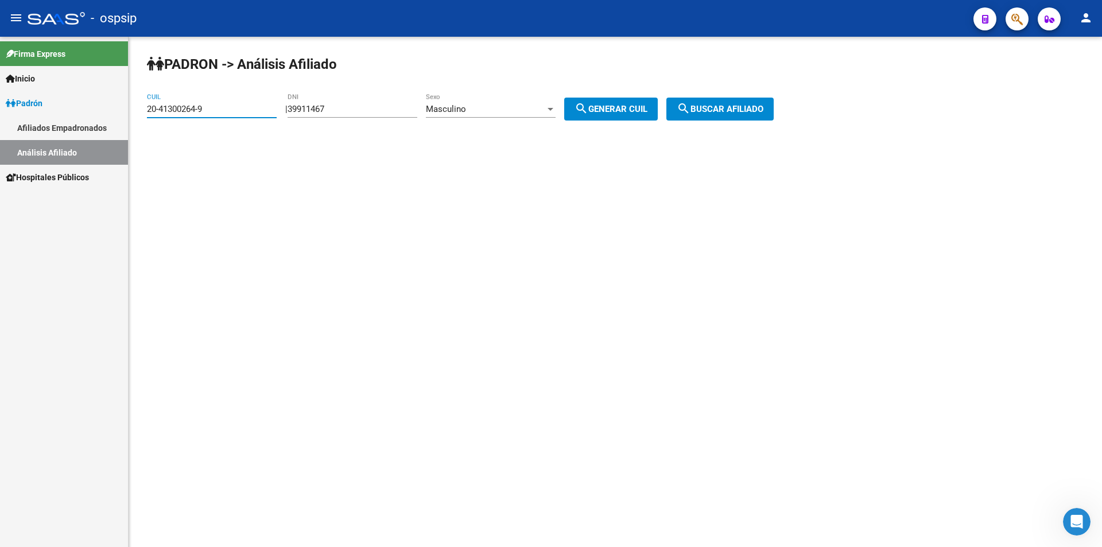
drag, startPoint x: 207, startPoint y: 105, endPoint x: 11, endPoint y: 107, distance: 195.2
click at [11, 107] on mat-sidenav-container "Firma Express Inicio Calendario SSS Instructivos Contacto OS Padrón Afiliados E…" at bounding box center [551, 292] width 1102 height 510
click at [606, 104] on span "search Generar CUIL" at bounding box center [611, 109] width 73 height 10
type input "20-39911467-6"
click at [733, 109] on span "search Buscar afiliado" at bounding box center [720, 109] width 87 height 10
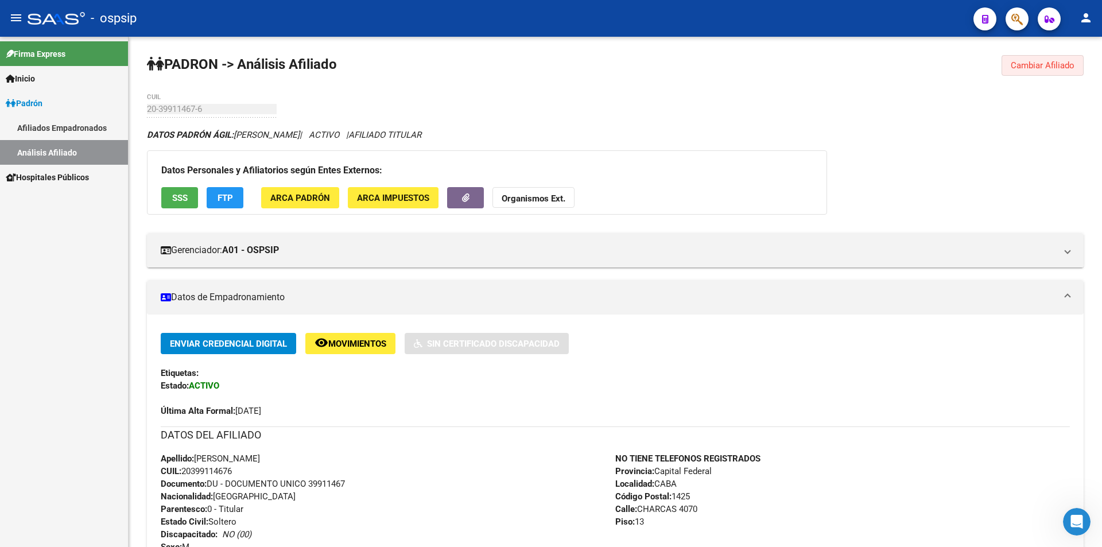
click at [1024, 63] on span "Cambiar Afiliado" at bounding box center [1043, 65] width 64 height 10
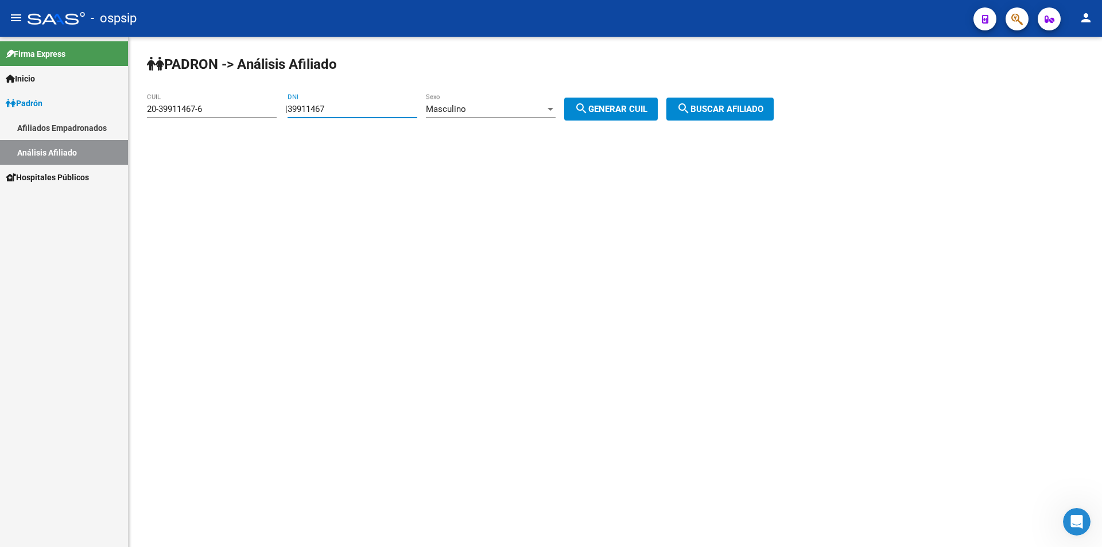
drag, startPoint x: 376, startPoint y: 109, endPoint x: 285, endPoint y: 118, distance: 91.1
click at [276, 114] on app-analisis-afiliado "PADRON -> Análisis Afiliado 20-39911467-6 CUIL | 39911467 DNI Masculino Sexo se…" at bounding box center [465, 109] width 636 height 10
drag, startPoint x: 241, startPoint y: 110, endPoint x: 22, endPoint y: 134, distance: 219.6
click at [22, 136] on mat-sidenav-container "Firma Express Inicio Calendario SSS Instructivos Contacto OS Padrón Afiliados E…" at bounding box center [551, 292] width 1102 height 510
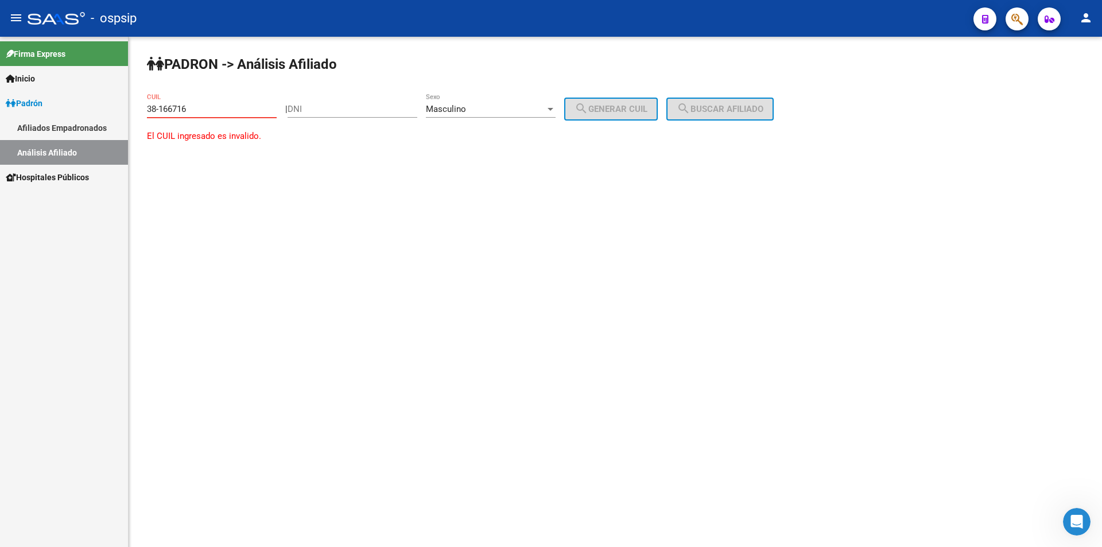
type input "38-166716"
click at [374, 110] on input "DNI" at bounding box center [353, 109] width 130 height 10
type input "38166716"
drag, startPoint x: 234, startPoint y: 113, endPoint x: 139, endPoint y: 91, distance: 97.2
click at [72, 111] on mat-sidenav-container "Firma Express Inicio Calendario SSS Instructivos Contacto OS Padrón Afiliados E…" at bounding box center [551, 292] width 1102 height 510
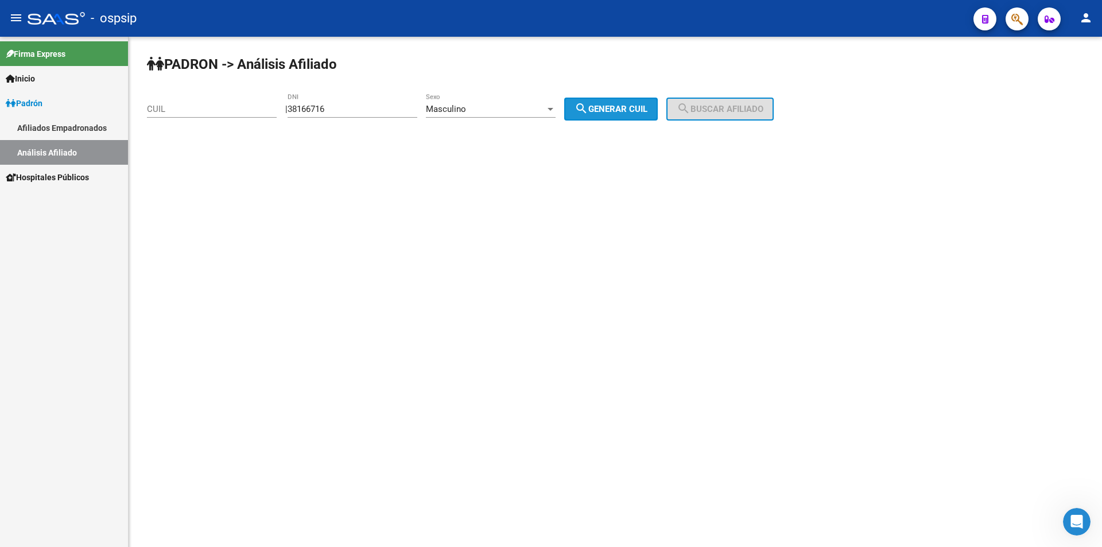
click at [635, 112] on span "search Generar CUIL" at bounding box center [611, 109] width 73 height 10
type input "20-38166716-3"
click at [740, 97] on div "PADRON -> Análisis Afiliado 20-38166716-3 CUIL | 38166716 DNI Masculino Sexo se…" at bounding box center [616, 97] width 974 height 121
click at [742, 102] on button "search Buscar afiliado" at bounding box center [720, 109] width 107 height 23
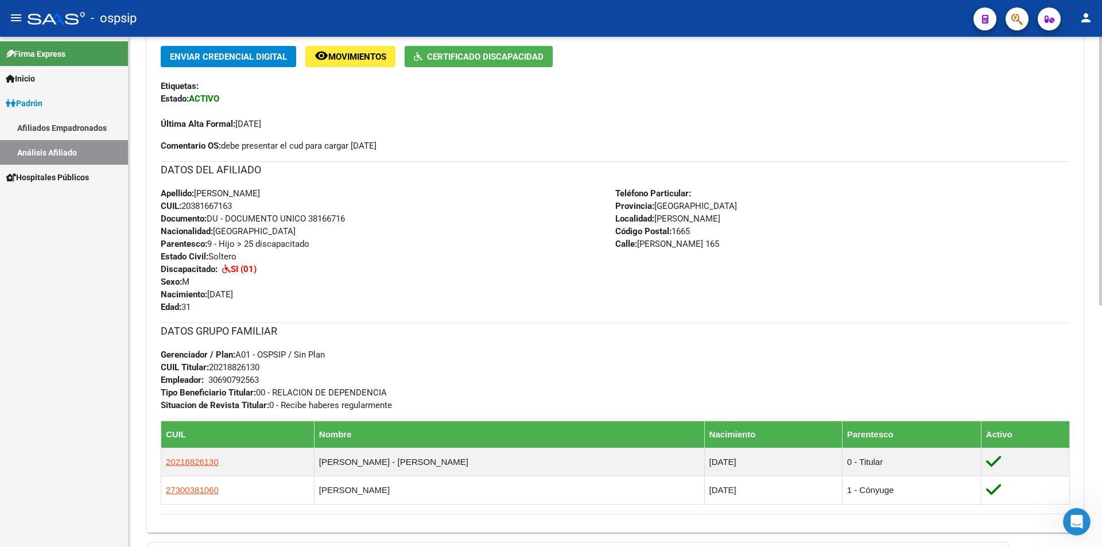
scroll to position [230, 0]
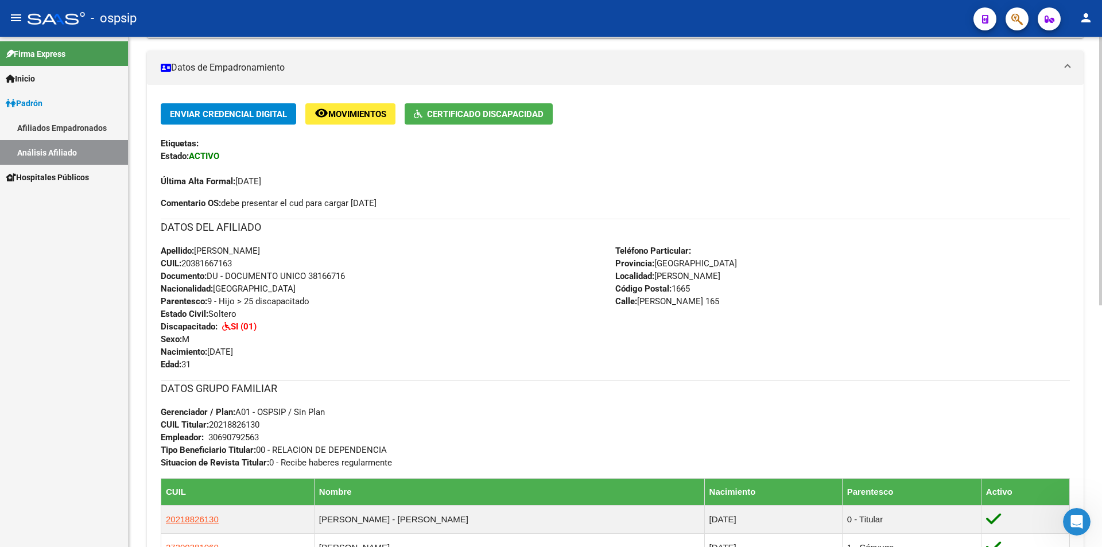
click at [469, 190] on div "Enviar Credencial Digital remove_red_eye Movimientos Certificado Discapacidad E…" at bounding box center [615, 156] width 909 height 106
drag, startPoint x: 225, startPoint y: 203, endPoint x: 375, endPoint y: 208, distance: 149.9
click at [375, 208] on span "Comentario OS: debe presentar el cud para cargar [DATE]" at bounding box center [269, 203] width 216 height 13
click at [377, 208] on span "Comentario OS: debe presentar el cud para cargar [DATE]" at bounding box center [269, 203] width 216 height 13
click at [377, 206] on span "Comentario OS: debe presentar el cud para cargar [DATE]" at bounding box center [269, 203] width 216 height 13
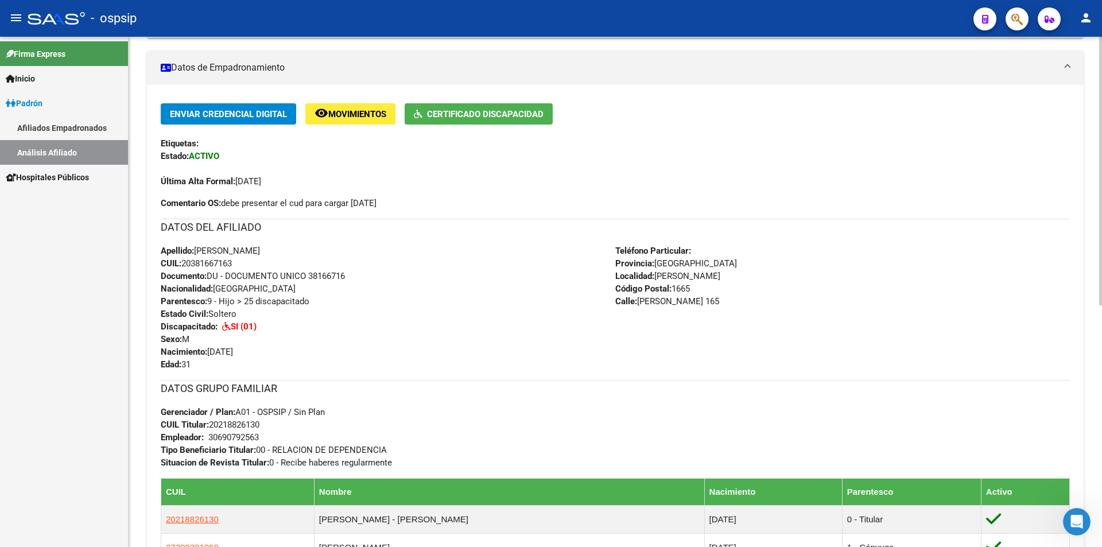
click at [334, 197] on span "Comentario OS: debe presentar el cud para cargar [DATE]" at bounding box center [269, 203] width 216 height 13
drag, startPoint x: 226, startPoint y: 200, endPoint x: 405, endPoint y: 199, distance: 179.7
click at [405, 199] on div "Enviar Credencial Digital remove_red_eye Movimientos Certificado Discapacidad E…" at bounding box center [615, 156] width 909 height 106
click at [377, 199] on span "Comentario OS: debe presentar el cud para cargar [DATE]" at bounding box center [269, 203] width 216 height 13
drag, startPoint x: 225, startPoint y: 200, endPoint x: 404, endPoint y: 197, distance: 178.6
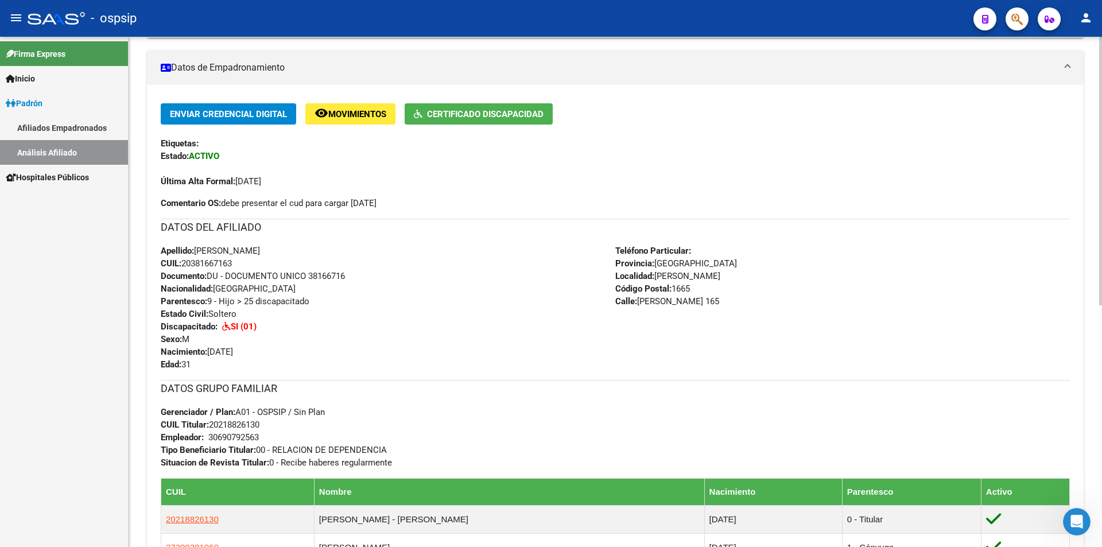
click at [404, 197] on div "Enviar Credencial Digital remove_red_eye Movimientos Certificado Discapacidad E…" at bounding box center [615, 156] width 909 height 106
click at [407, 196] on div "Enviar Credencial Digital remove_red_eye Movimientos Certificado Discapacidad E…" at bounding box center [615, 156] width 909 height 106
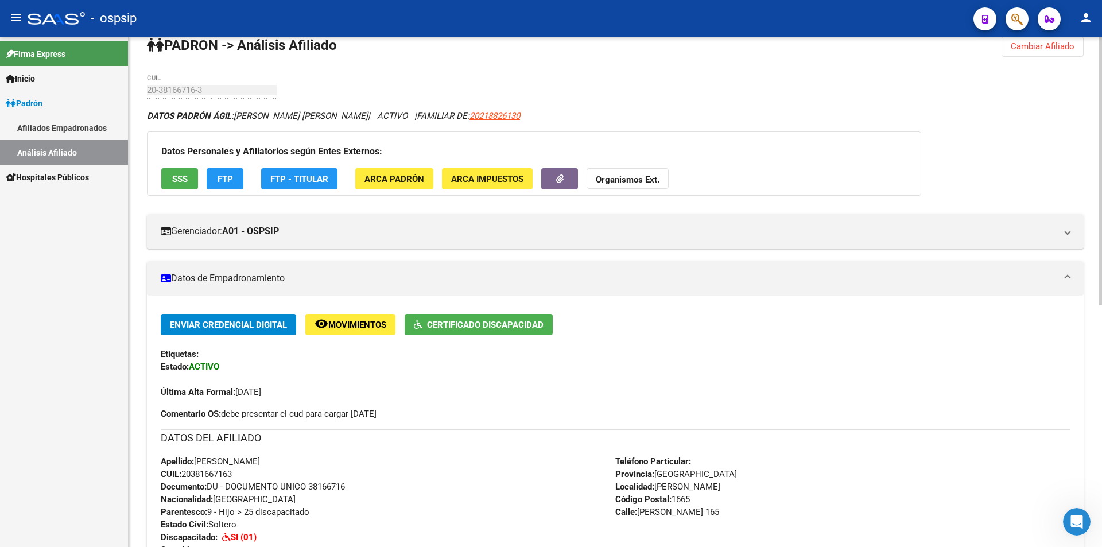
scroll to position [0, 0]
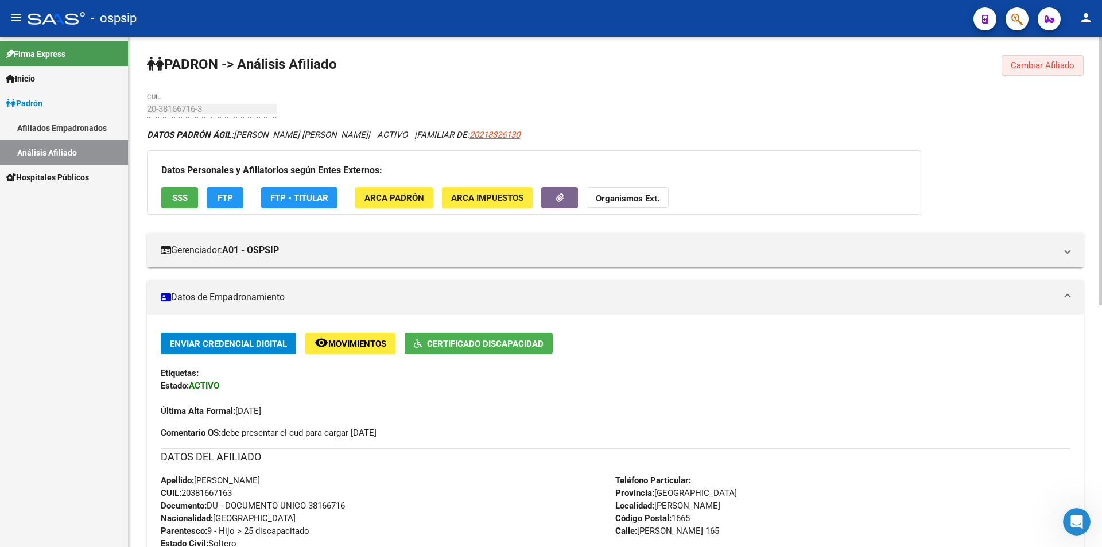
click at [1024, 66] on span "Cambiar Afiliado" at bounding box center [1043, 65] width 64 height 10
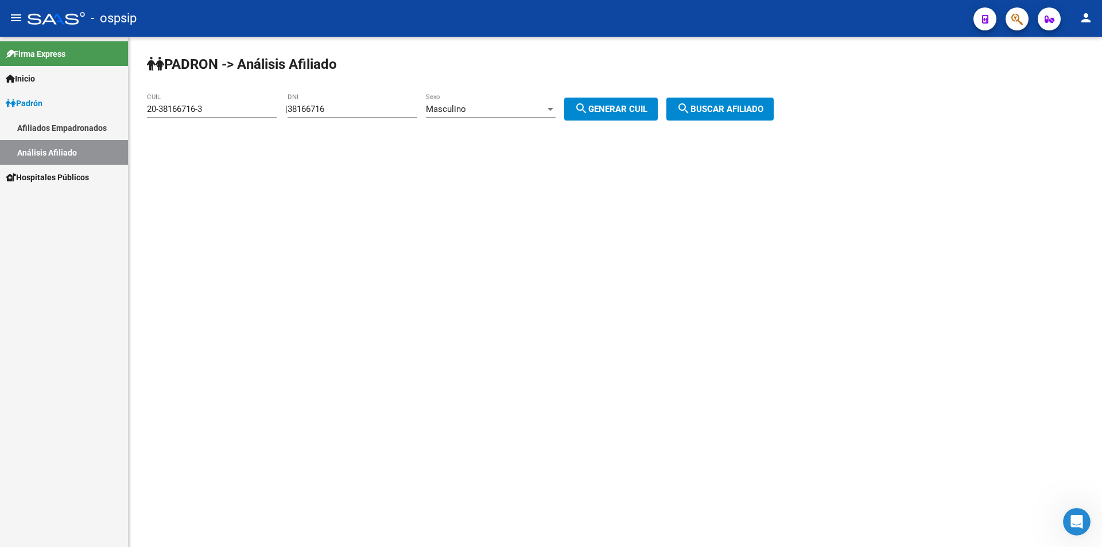
drag, startPoint x: 312, startPoint y: 108, endPoint x: 241, endPoint y: 108, distance: 70.6
click at [243, 108] on app-analisis-afiliado "PADRON -> Análisis Afiliado 20-38166716-3 CUIL | 38166716 DNI Masculino Sexo se…" at bounding box center [465, 109] width 636 height 10
drag, startPoint x: 230, startPoint y: 111, endPoint x: 7, endPoint y: 109, distance: 222.8
click at [8, 110] on mat-sidenav-container "Firma Express Inicio Calendario SSS Instructivos Contacto OS Padrón Afiliados E…" at bounding box center [551, 292] width 1102 height 510
